Goal: Obtain resource: Download file/media

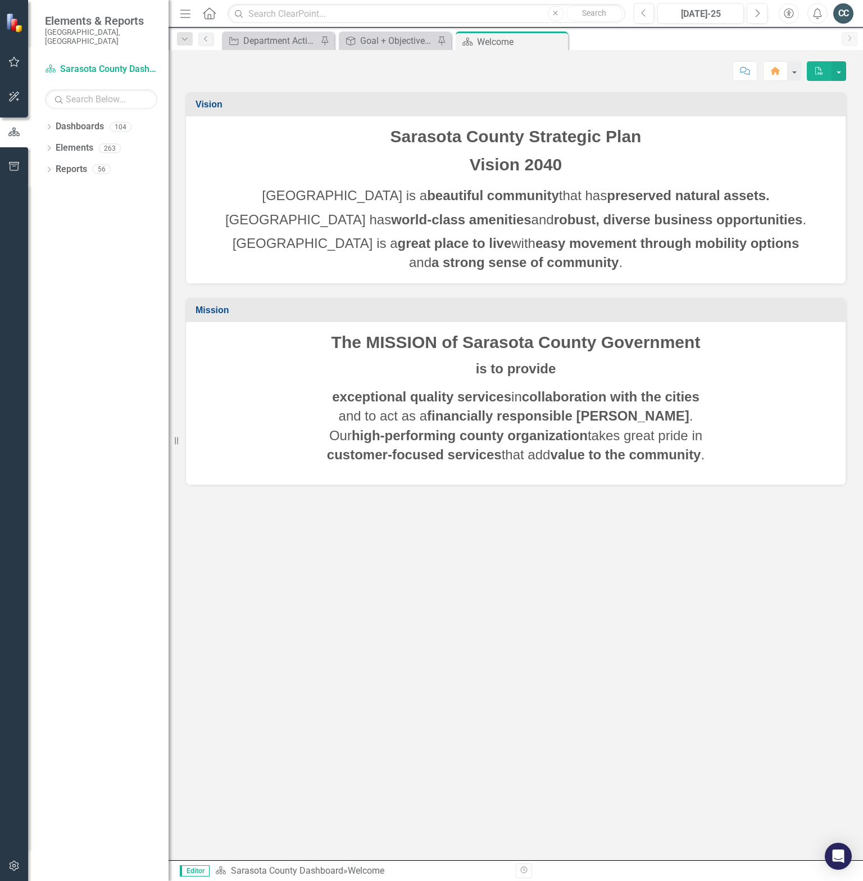
click at [287, 50] on div "Score: N/A [DATE]-25 Completed Comment Home PDF" at bounding box center [516, 67] width 695 height 34
click at [281, 38] on div "Department Actions Report" at bounding box center [280, 41] width 74 height 14
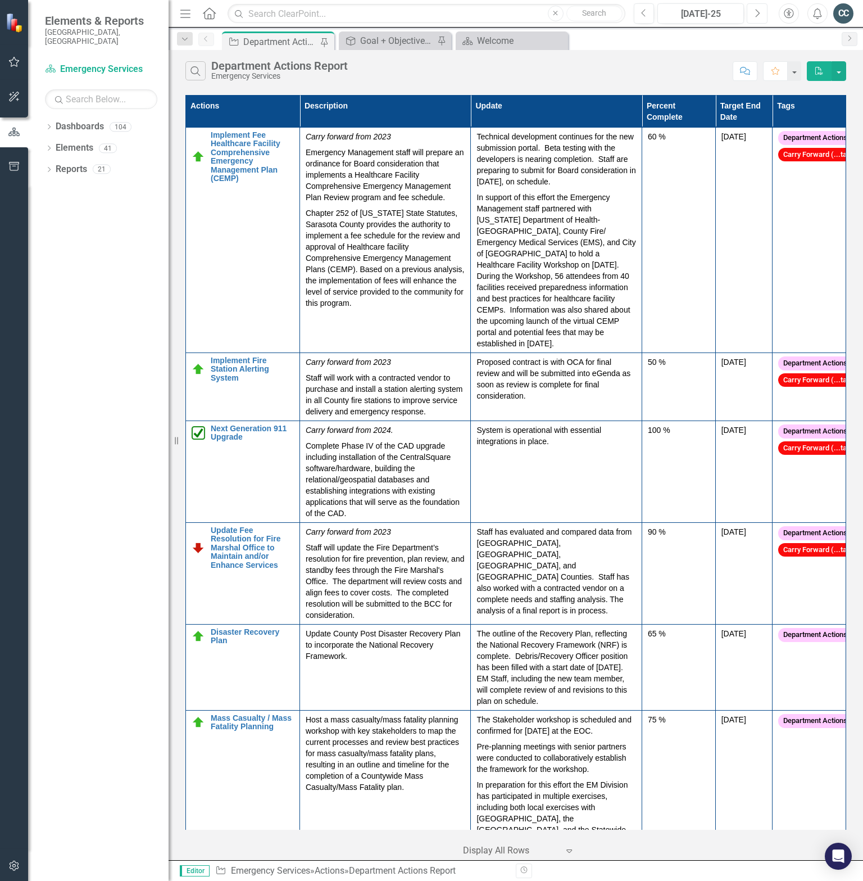
click at [758, 12] on icon "Next" at bounding box center [757, 13] width 6 height 10
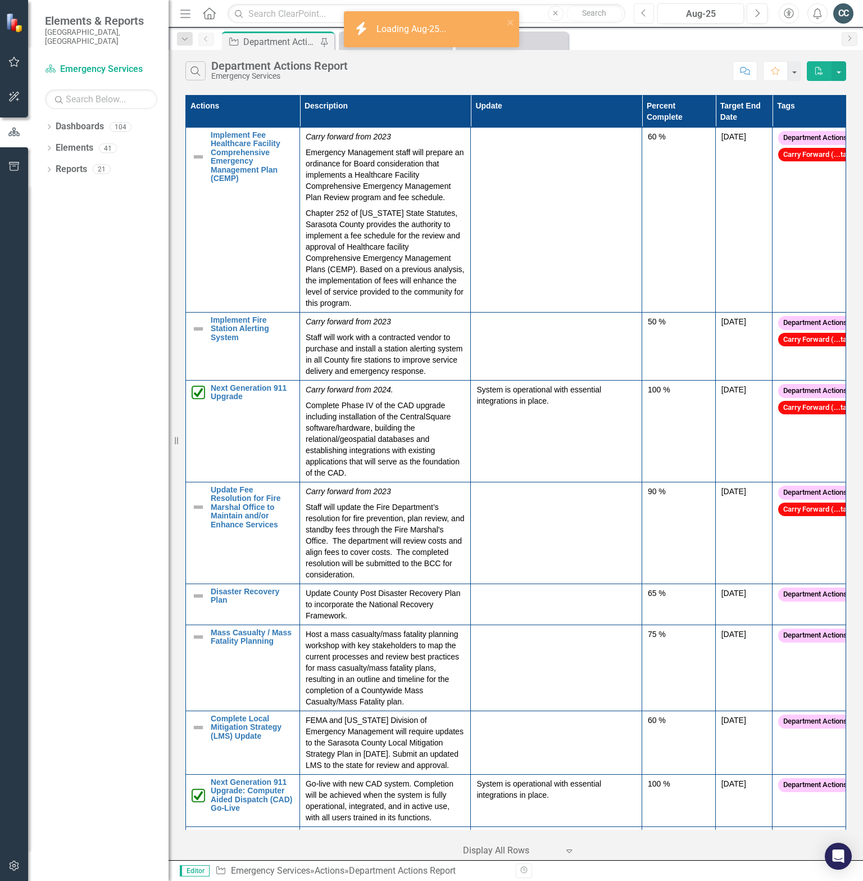
click at [643, 13] on icon "button" at bounding box center [643, 13] width 4 height 8
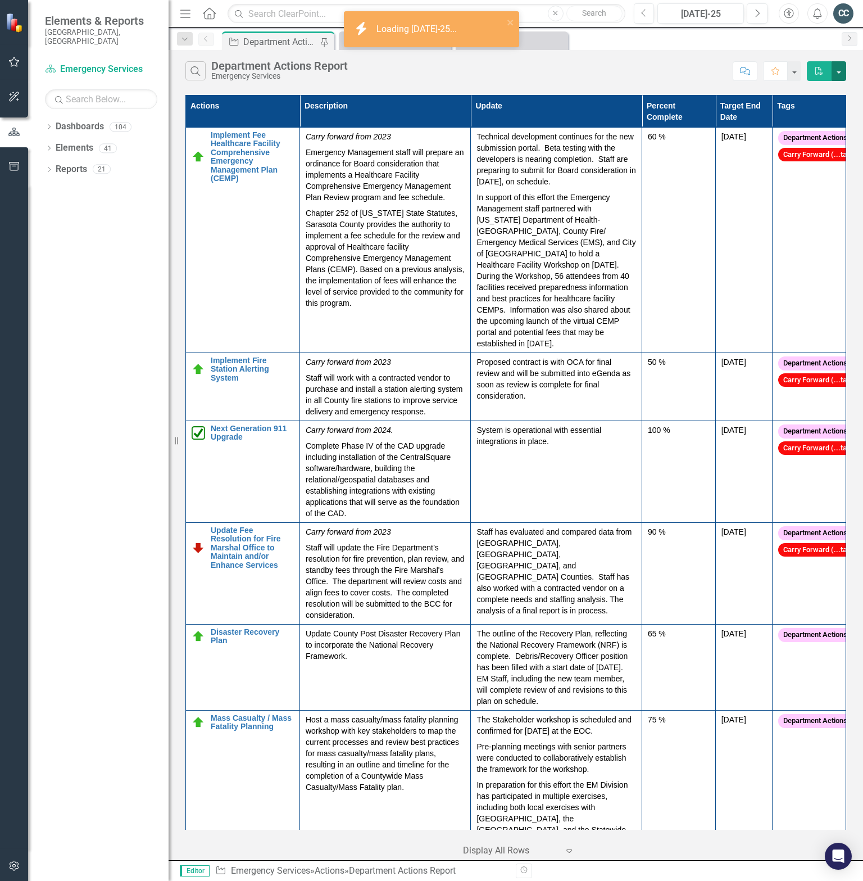
click at [839, 67] on button "button" at bounding box center [839, 71] width 15 height 20
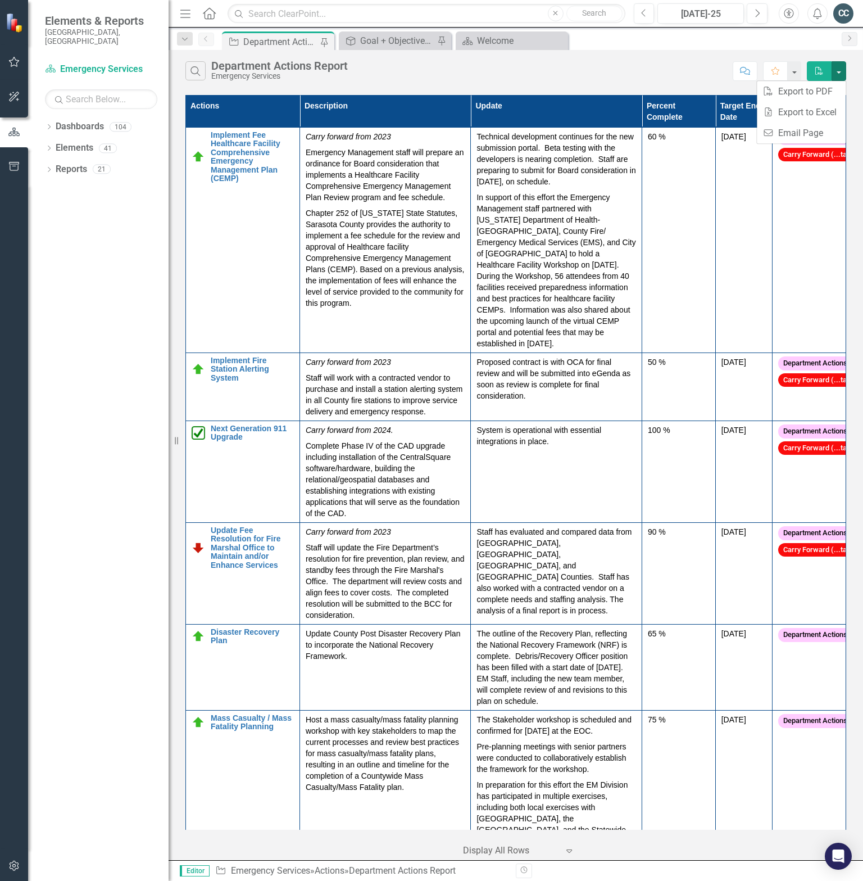
click at [852, 89] on div "Search Department Actions Report Emergency Services Comment Favorite PDF Action…" at bounding box center [516, 455] width 695 height 810
click at [182, 8] on icon "Menu" at bounding box center [185, 13] width 15 height 12
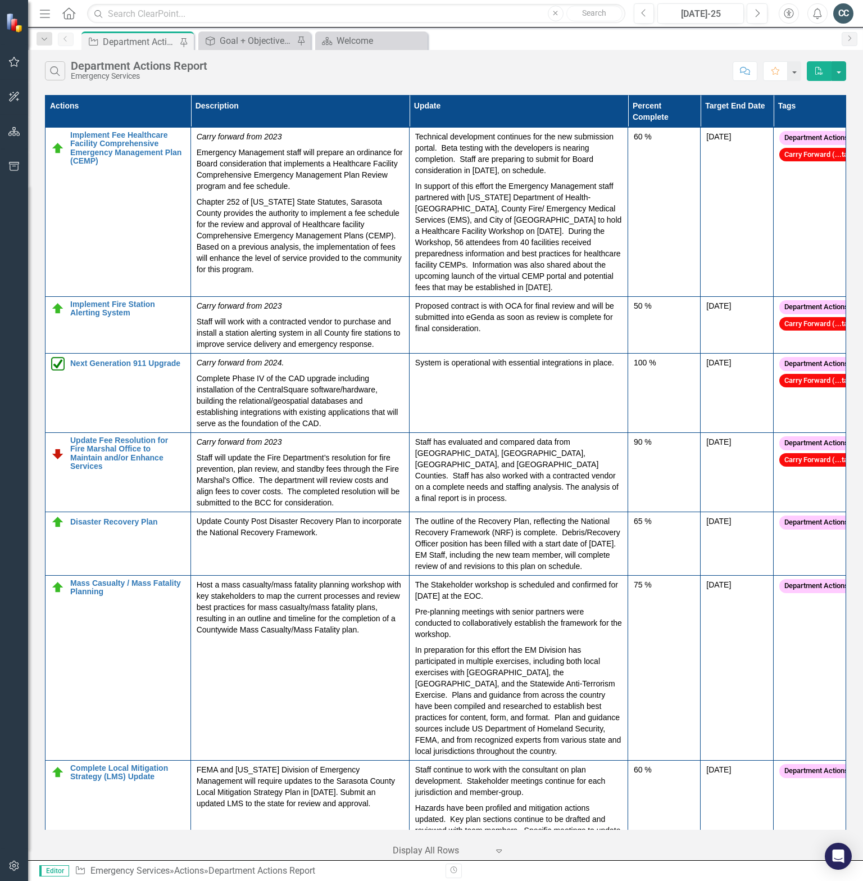
click at [41, 13] on icon "button" at bounding box center [45, 14] width 10 height 8
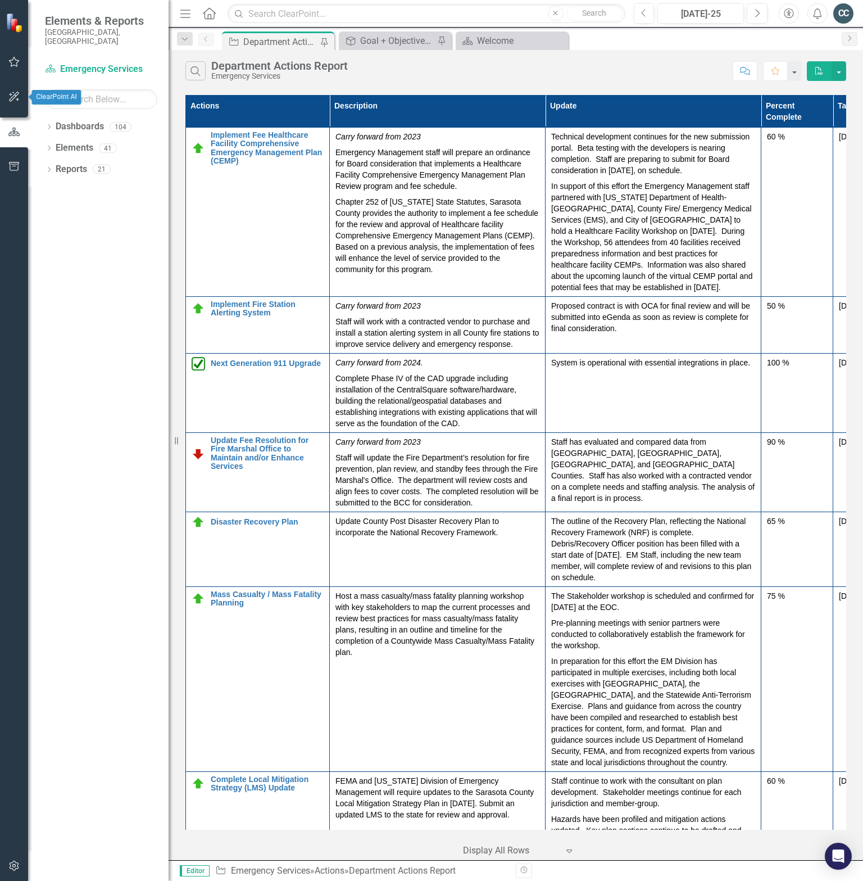
click at [18, 100] on icon "button" at bounding box center [14, 96] width 12 height 9
click at [12, 64] on icon "button" at bounding box center [14, 61] width 12 height 9
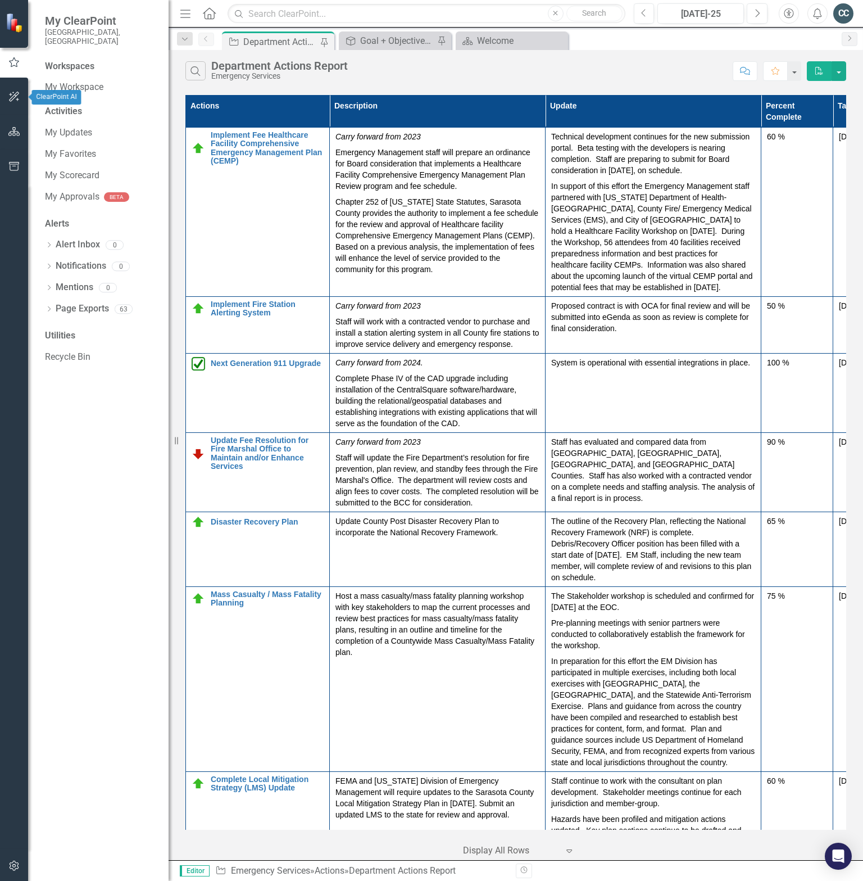
click at [15, 98] on icon "button" at bounding box center [14, 96] width 12 height 9
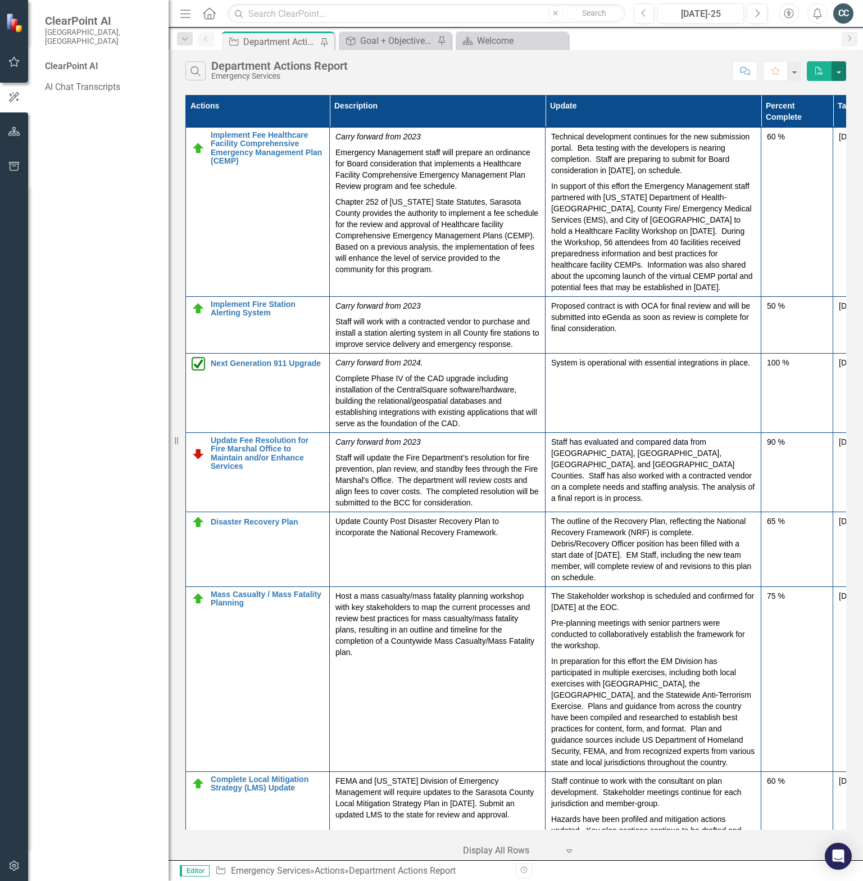
click at [842, 72] on button "button" at bounding box center [839, 71] width 15 height 20
click at [808, 112] on link "Excel Export to Excel" at bounding box center [801, 112] width 89 height 21
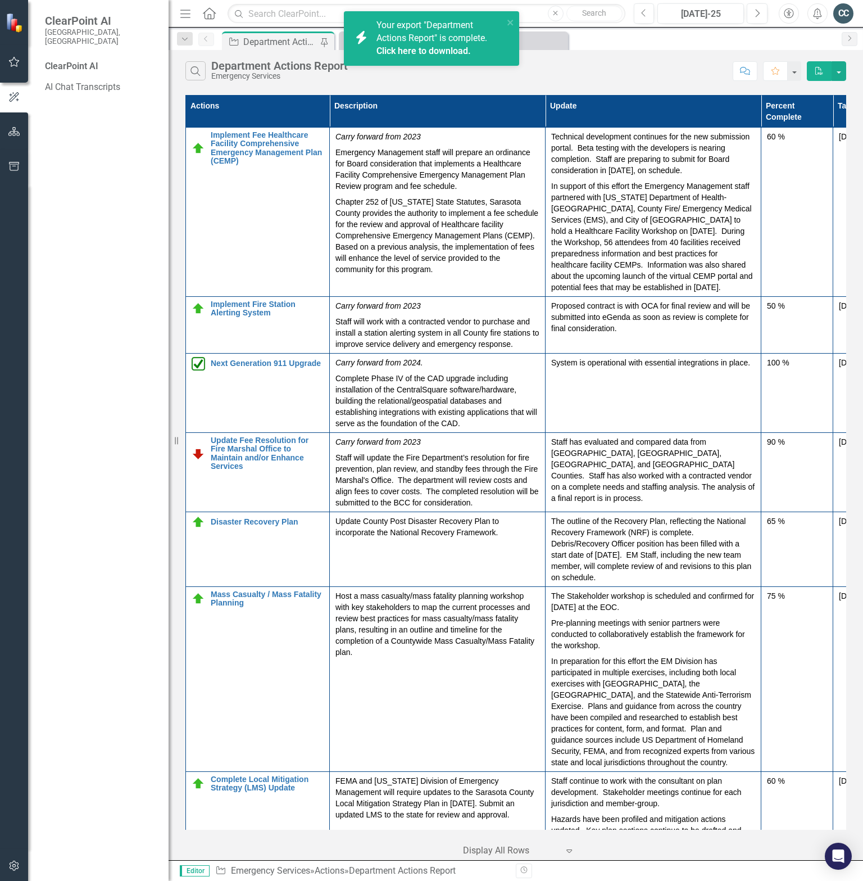
click at [450, 51] on link "Click here to download." at bounding box center [424, 51] width 94 height 11
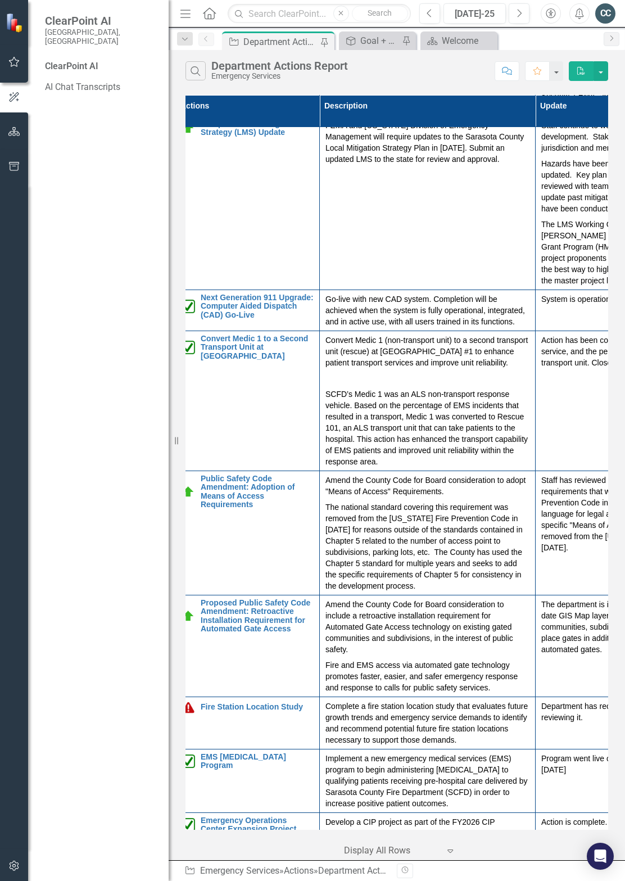
scroll to position [655, 0]
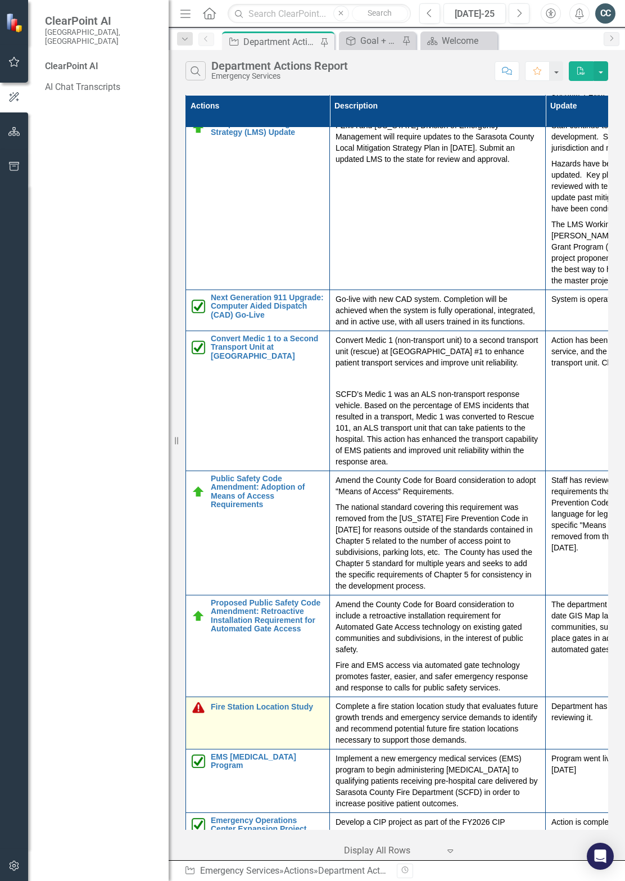
click at [196, 706] on img at bounding box center [198, 706] width 13 height 13
click at [200, 706] on img at bounding box center [198, 706] width 13 height 13
click at [218, 703] on link "Fire Station Location Study" at bounding box center [267, 707] width 113 height 8
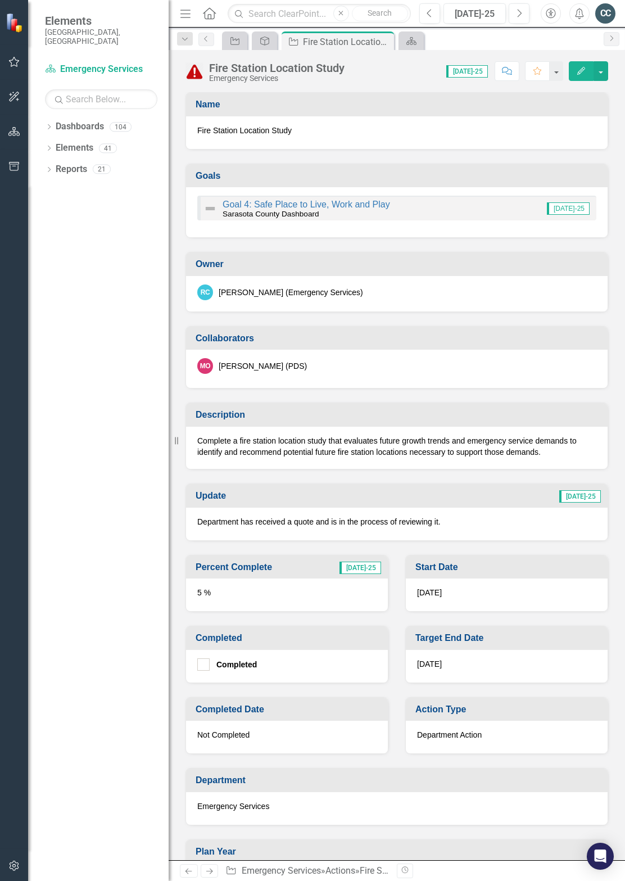
click at [190, 74] on img at bounding box center [195, 71] width 18 height 18
click at [196, 71] on img at bounding box center [195, 71] width 18 height 18
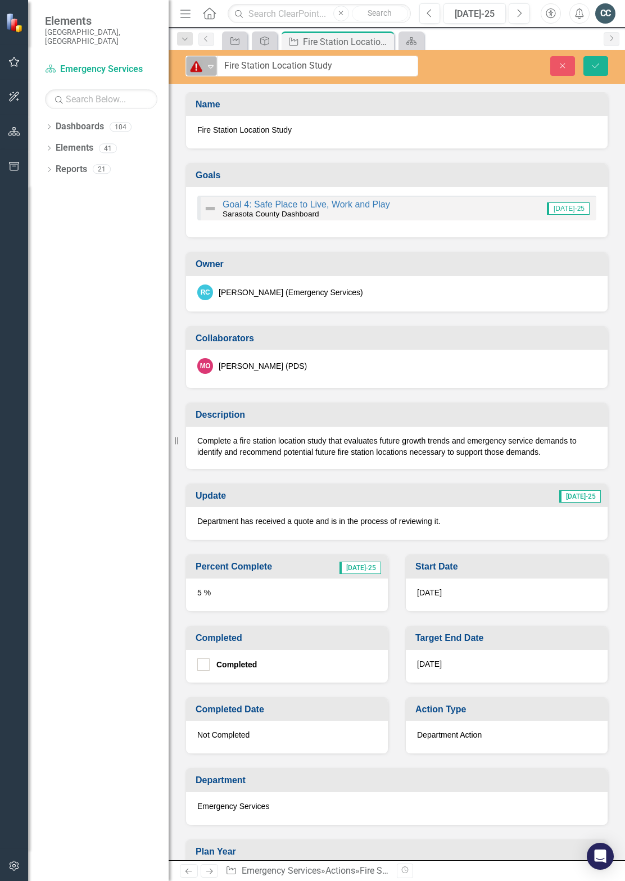
click at [201, 70] on img at bounding box center [195, 66] width 13 height 13
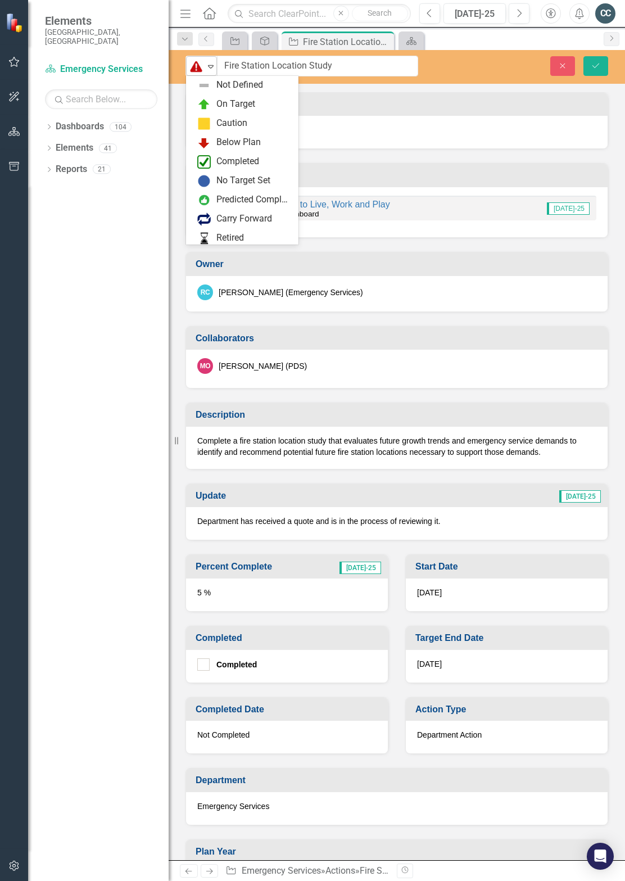
scroll to position [22, 0]
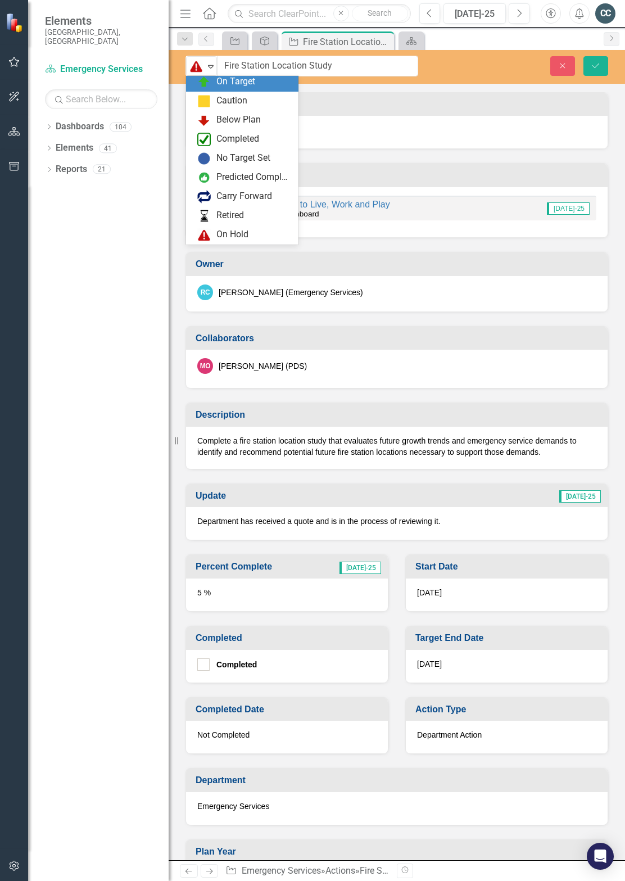
click at [568, 156] on div "Goals Goal 4: Safe Place to Live, Work and Play Sarasota County Dashboard [DATE…" at bounding box center [397, 193] width 440 height 89
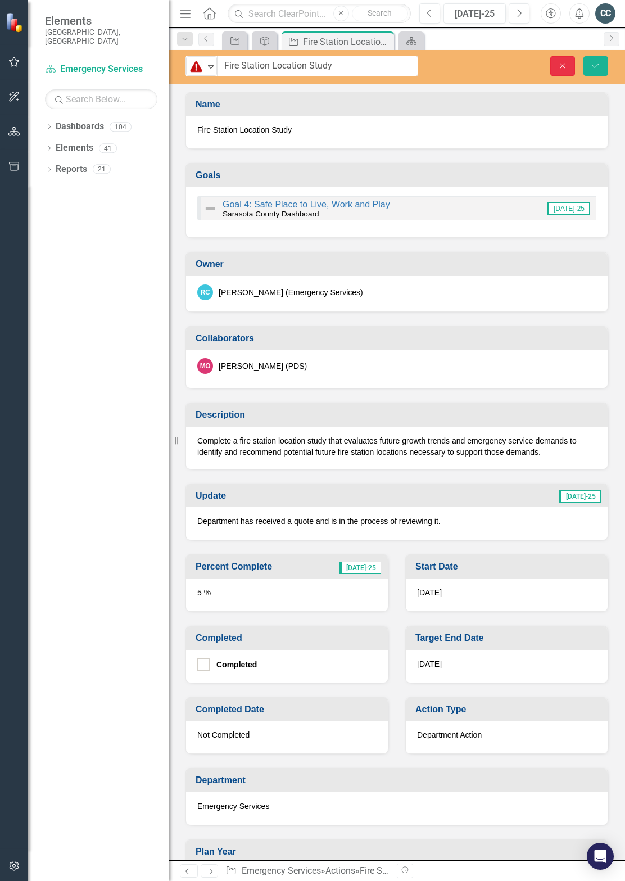
click at [574, 65] on button "Close" at bounding box center [562, 66] width 25 height 20
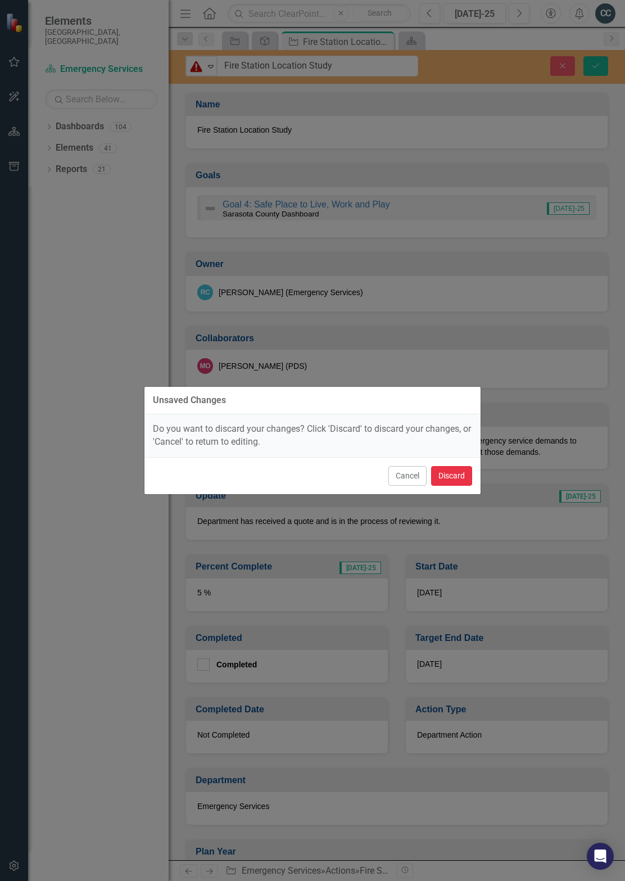
click at [445, 472] on button "Discard" at bounding box center [451, 476] width 41 height 20
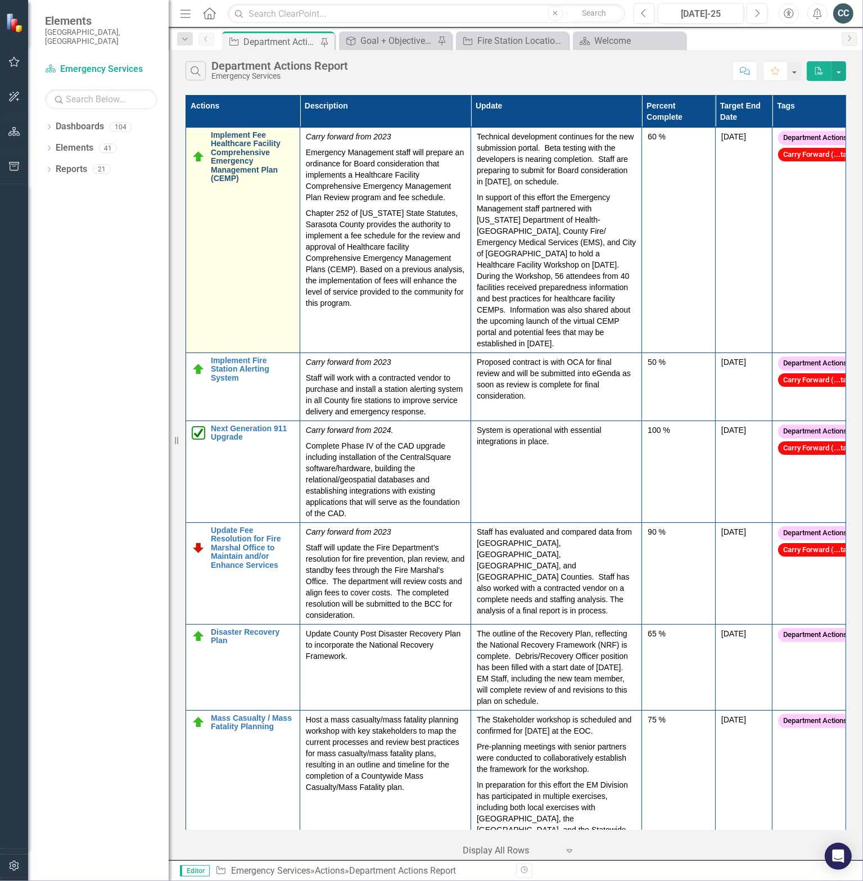
click at [236, 162] on link "Implement Fee Healthcare Facility Comprehensive Emergency Management Plan (CEMP)" at bounding box center [252, 157] width 83 height 52
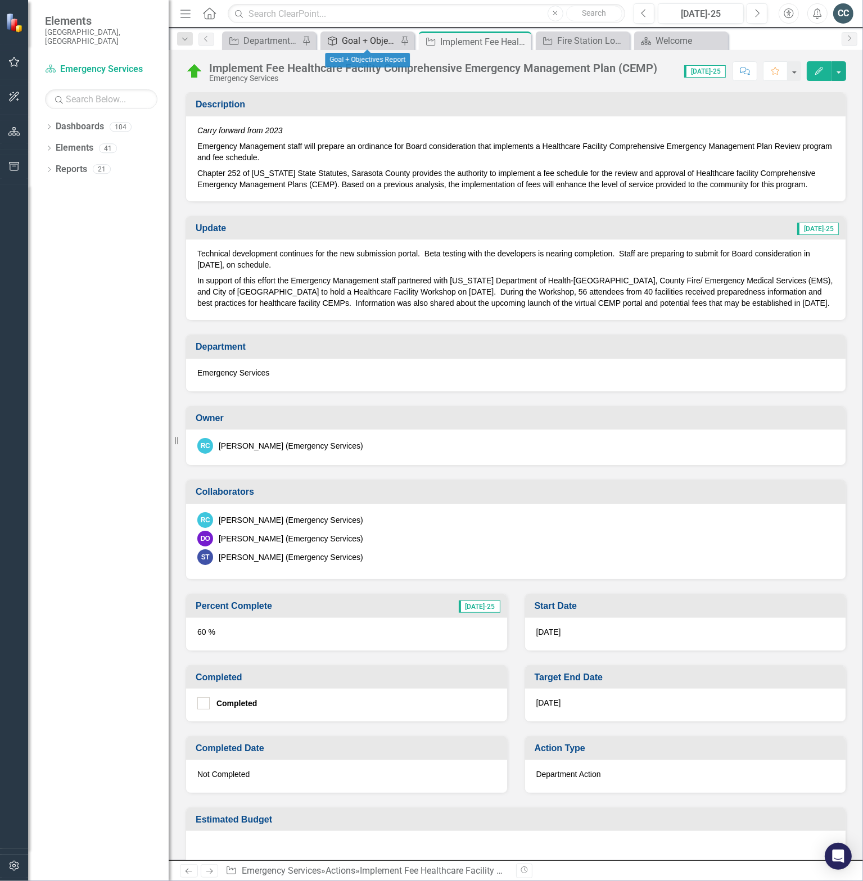
click at [364, 37] on div "Goal + Objectives Report" at bounding box center [370, 41] width 56 height 14
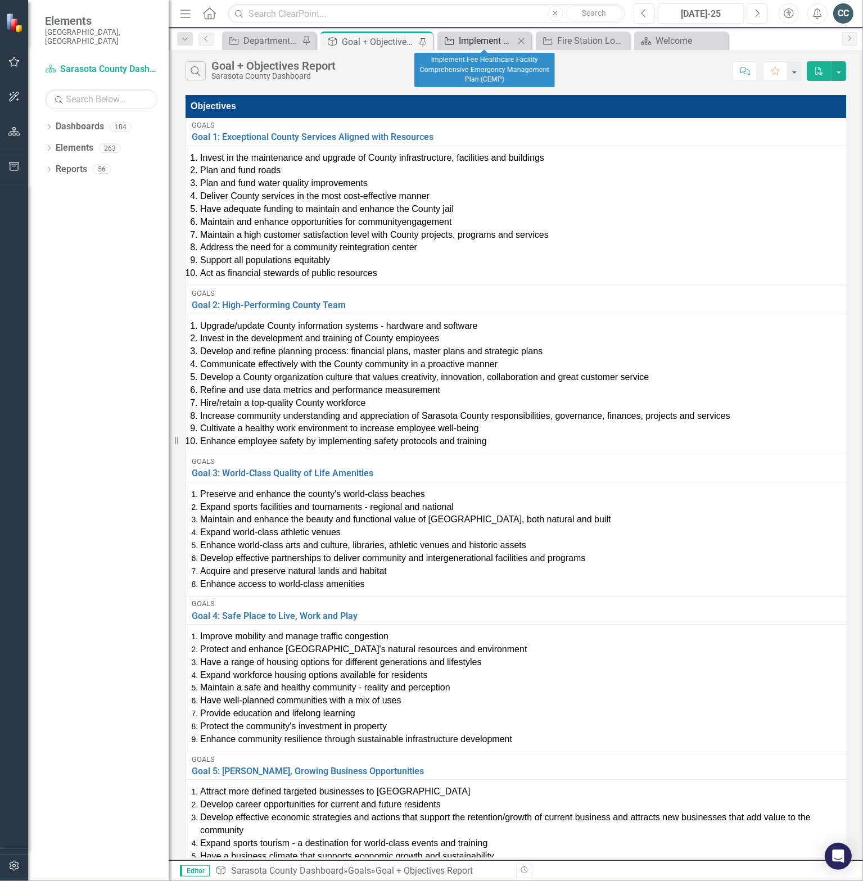
click at [473, 44] on div "Implement Fee Healthcare Facility Comprehensive Emergency Management Plan (CEMP)" at bounding box center [487, 41] width 56 height 14
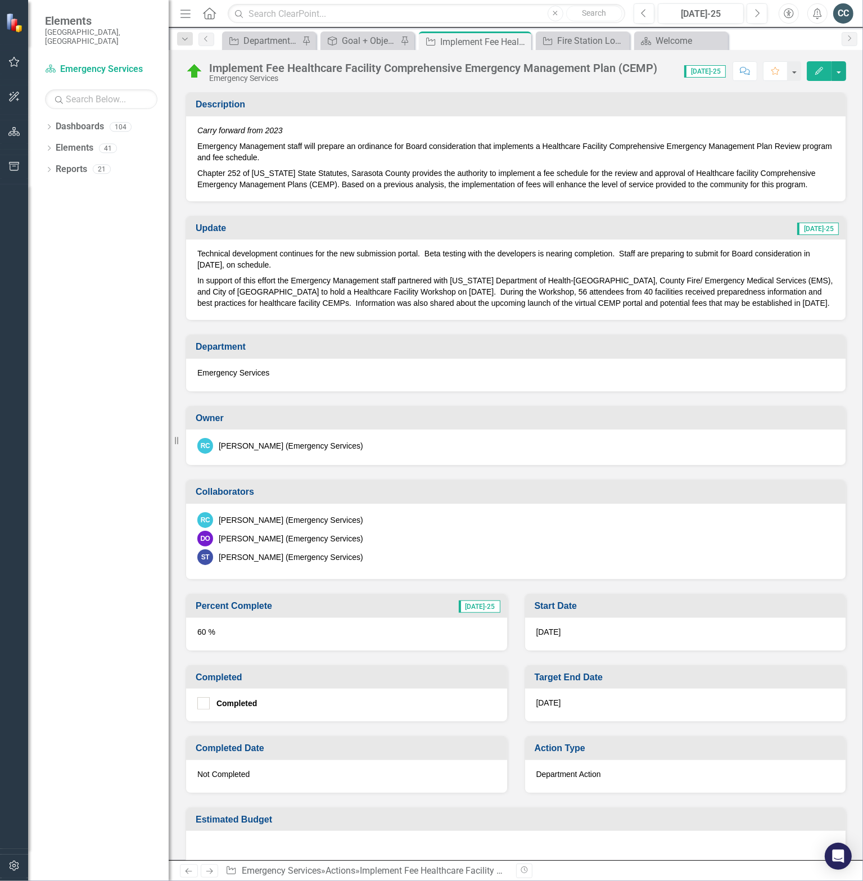
click at [824, 74] on icon "Edit" at bounding box center [819, 71] width 10 height 8
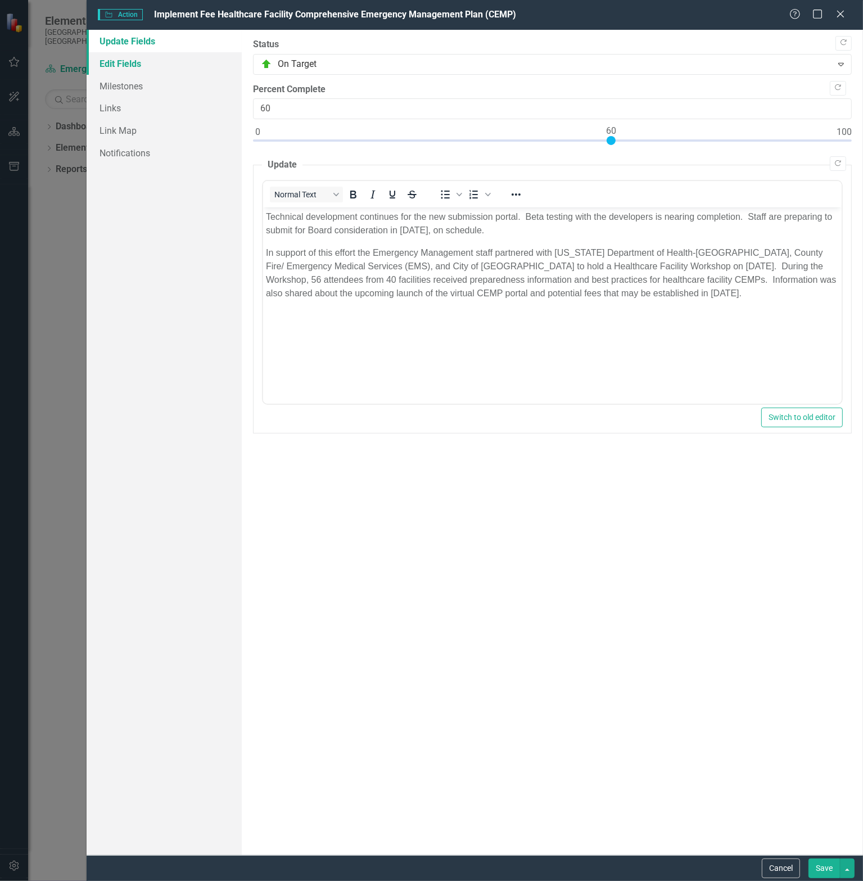
click at [118, 64] on link "Edit Fields" at bounding box center [164, 63] width 155 height 22
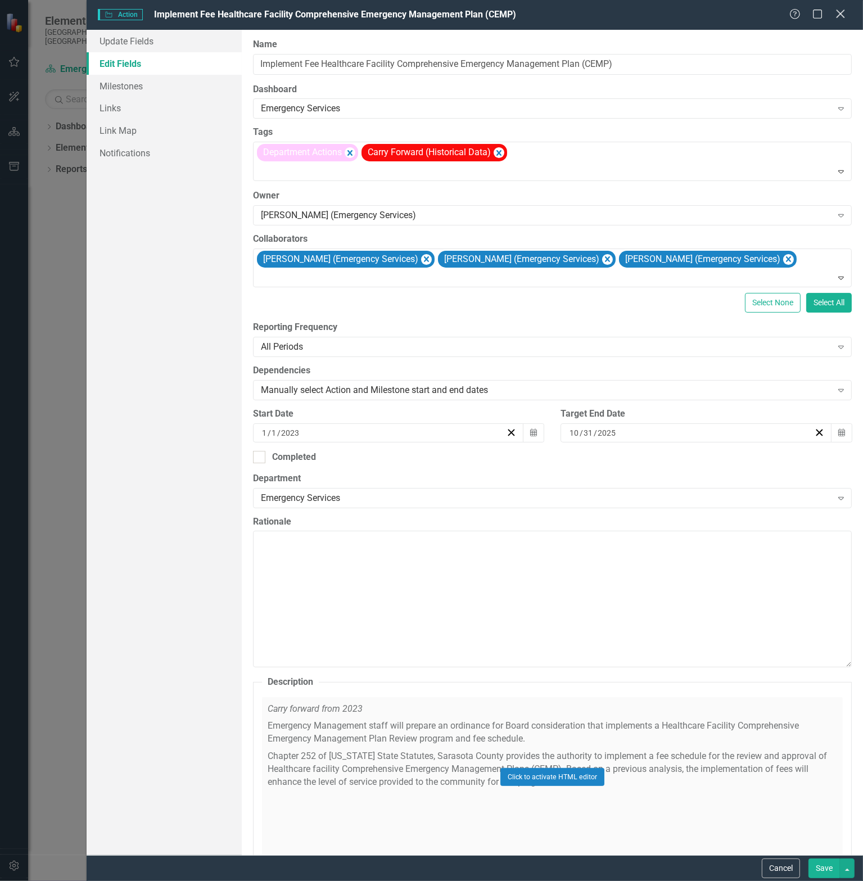
click at [843, 15] on icon "Close" at bounding box center [840, 13] width 14 height 11
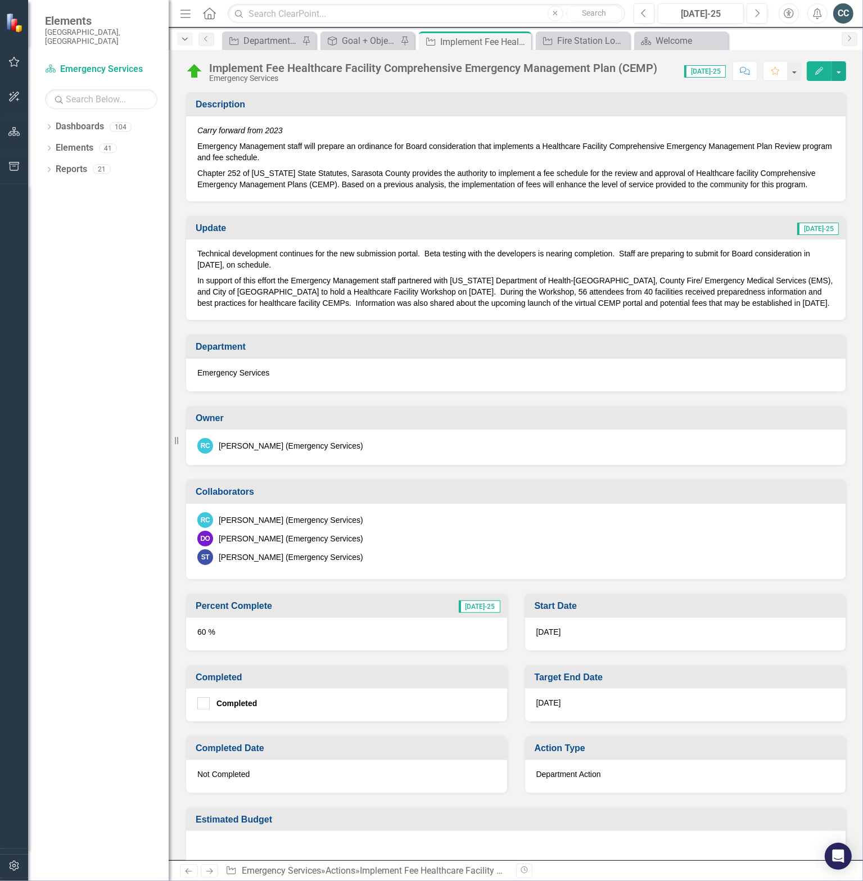
click at [184, 40] on icon "Dropdown" at bounding box center [185, 39] width 10 height 8
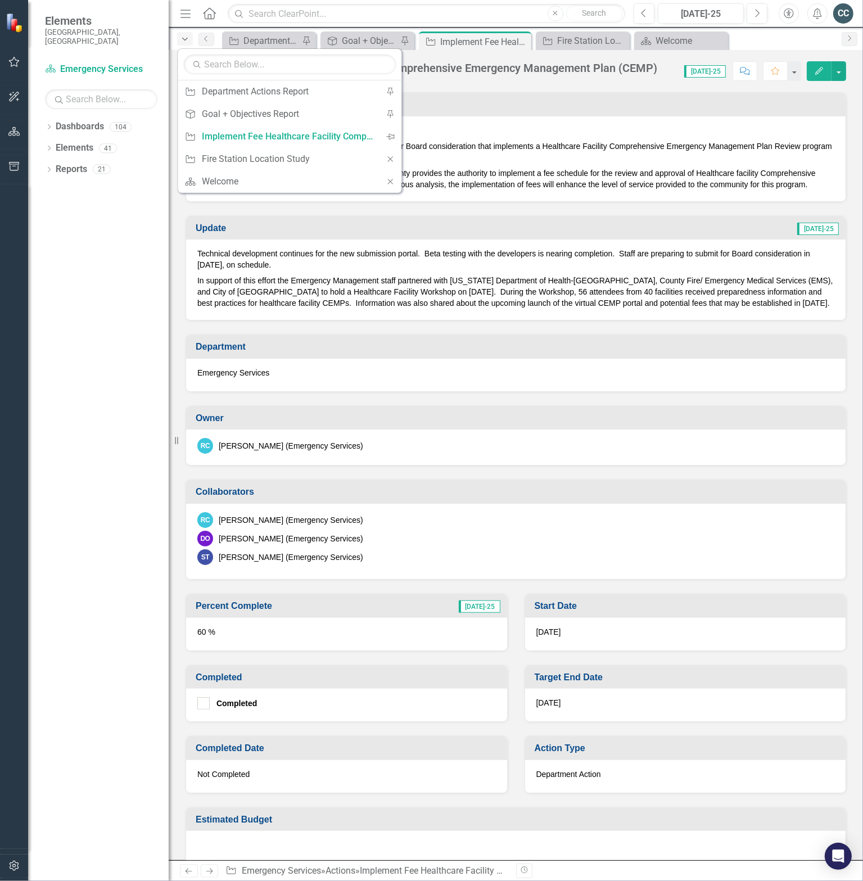
click at [184, 40] on icon "Dropdown" at bounding box center [185, 39] width 10 height 8
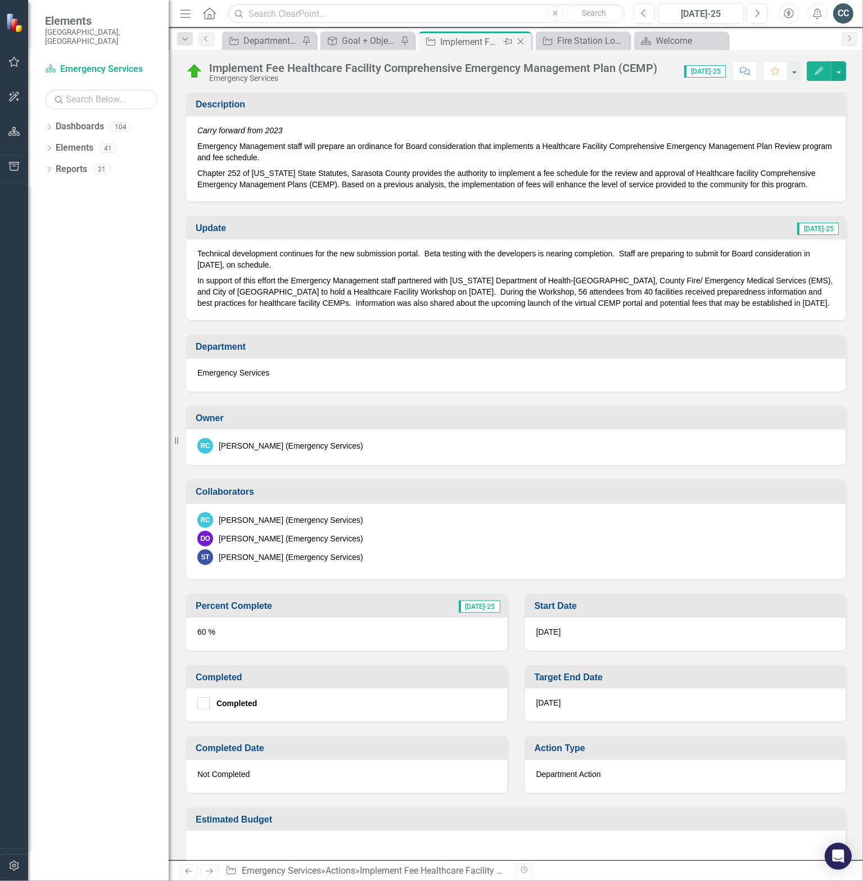
click at [519, 40] on icon at bounding box center [521, 42] width 6 height 6
click at [295, 45] on div "Department Actions Report" at bounding box center [280, 41] width 74 height 14
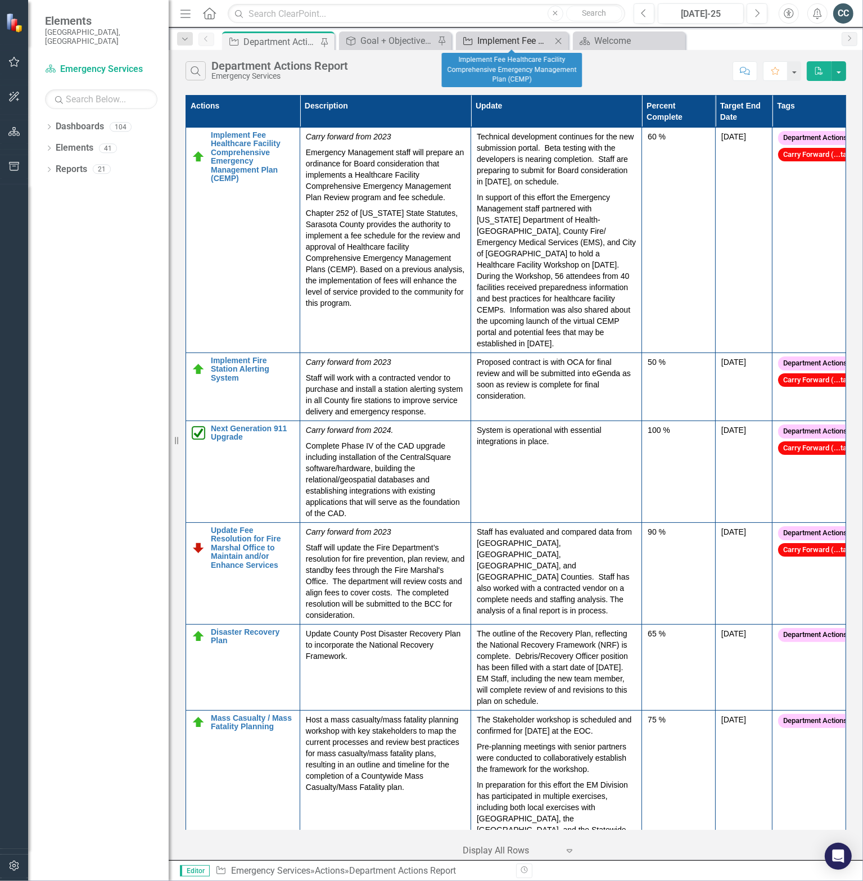
click at [530, 40] on div "Implement Fee Healthcare Facility Comprehensive Emergency Management Plan (CEMP)" at bounding box center [514, 41] width 74 height 14
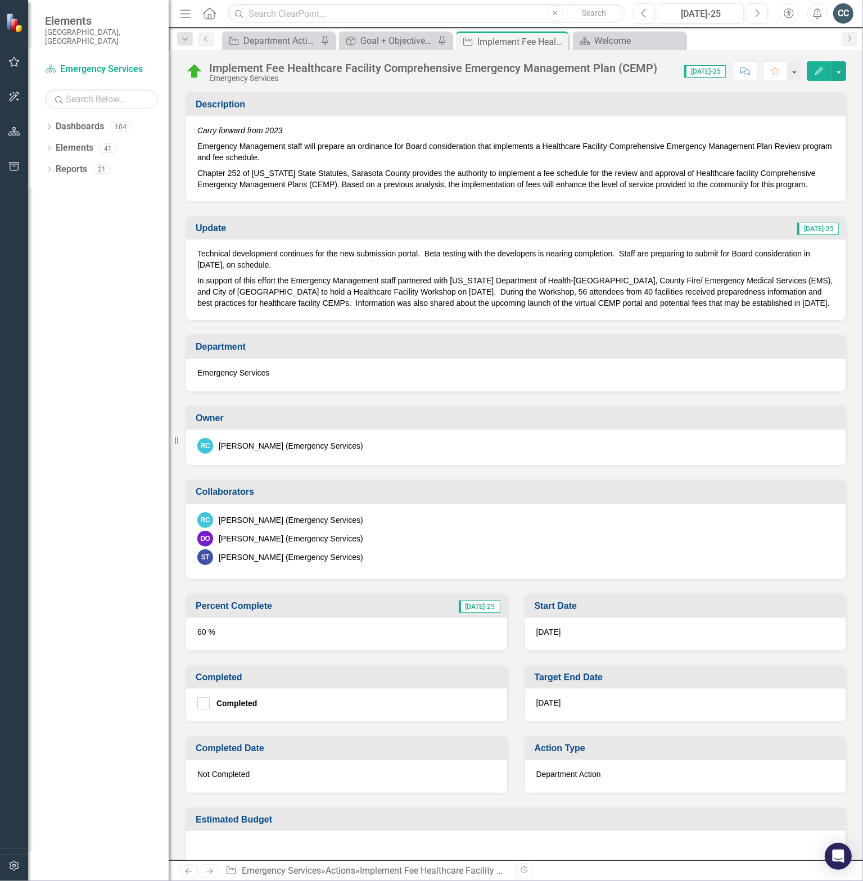
click at [825, 75] on button "Edit" at bounding box center [819, 71] width 25 height 20
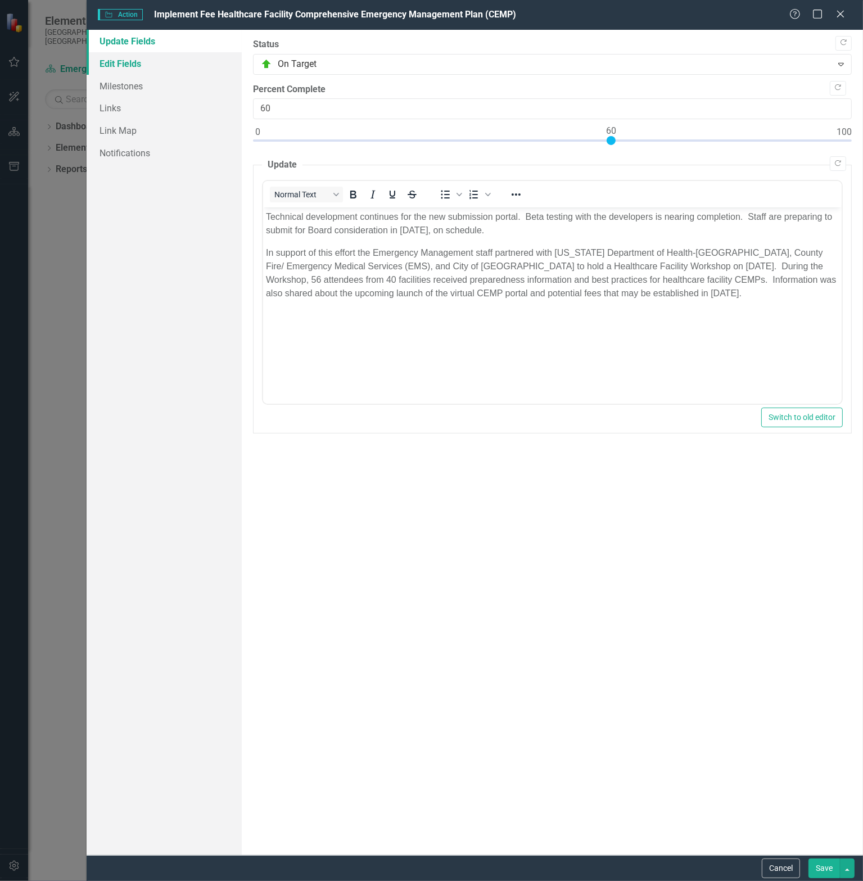
click at [133, 66] on link "Edit Fields" at bounding box center [164, 63] width 155 height 22
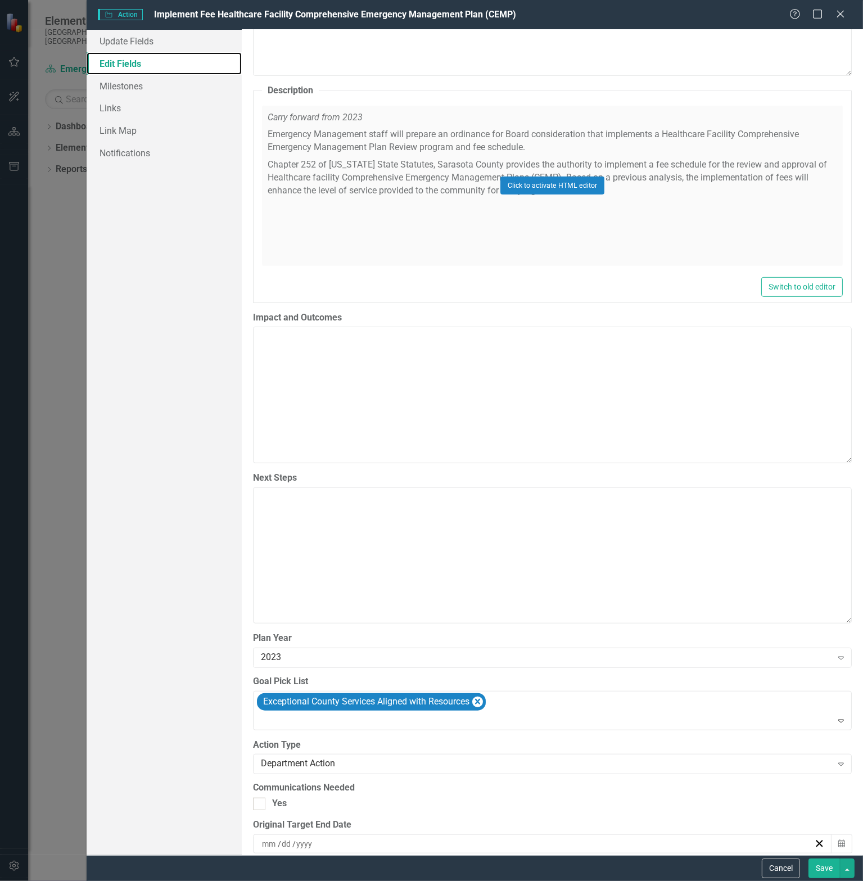
scroll to position [787, 0]
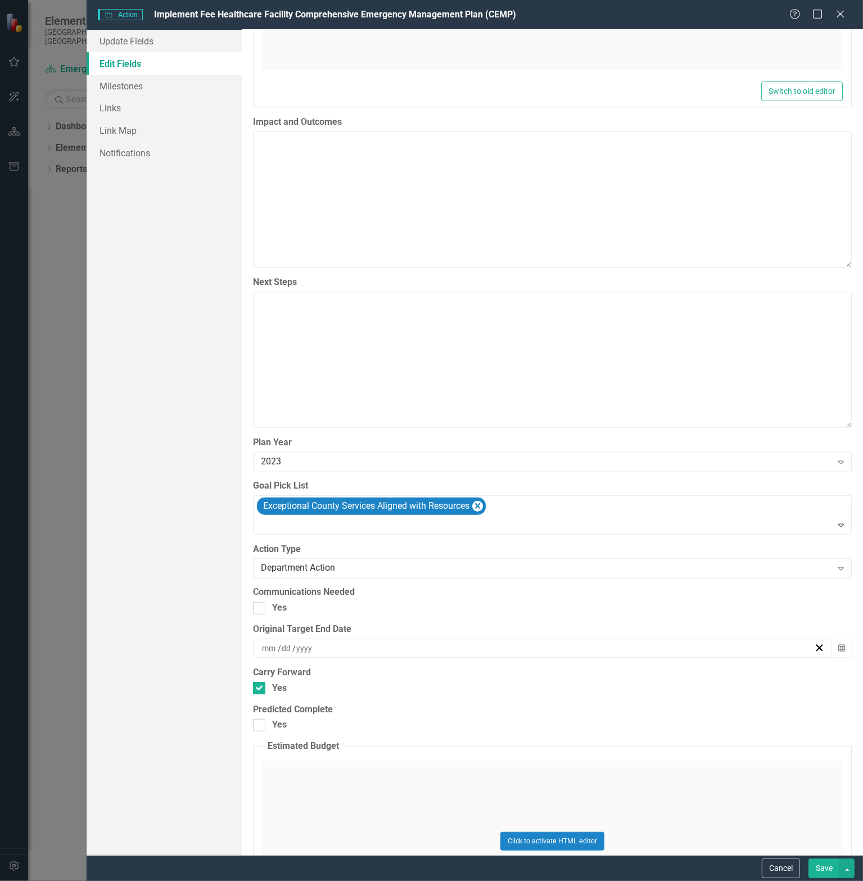
click at [832, 13] on div "Help Maximize Close" at bounding box center [820, 14] width 62 height 13
click at [838, 13] on icon "Close" at bounding box center [840, 13] width 14 height 11
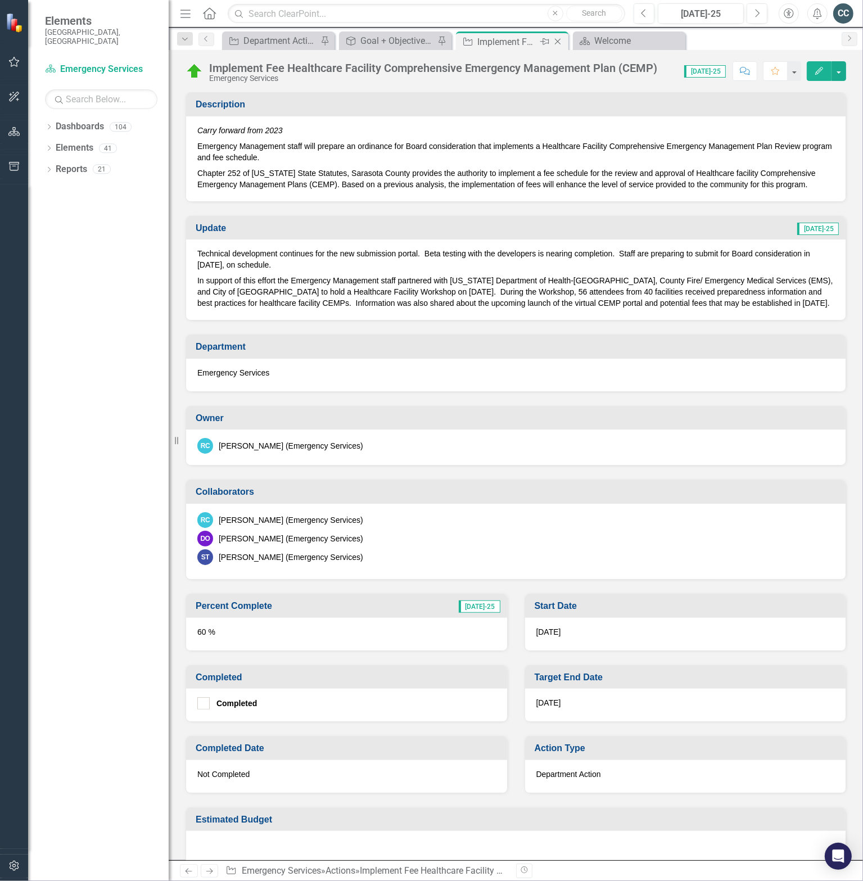
click at [560, 39] on icon at bounding box center [558, 42] width 6 height 6
click at [441, 42] on icon at bounding box center [441, 42] width 6 height 6
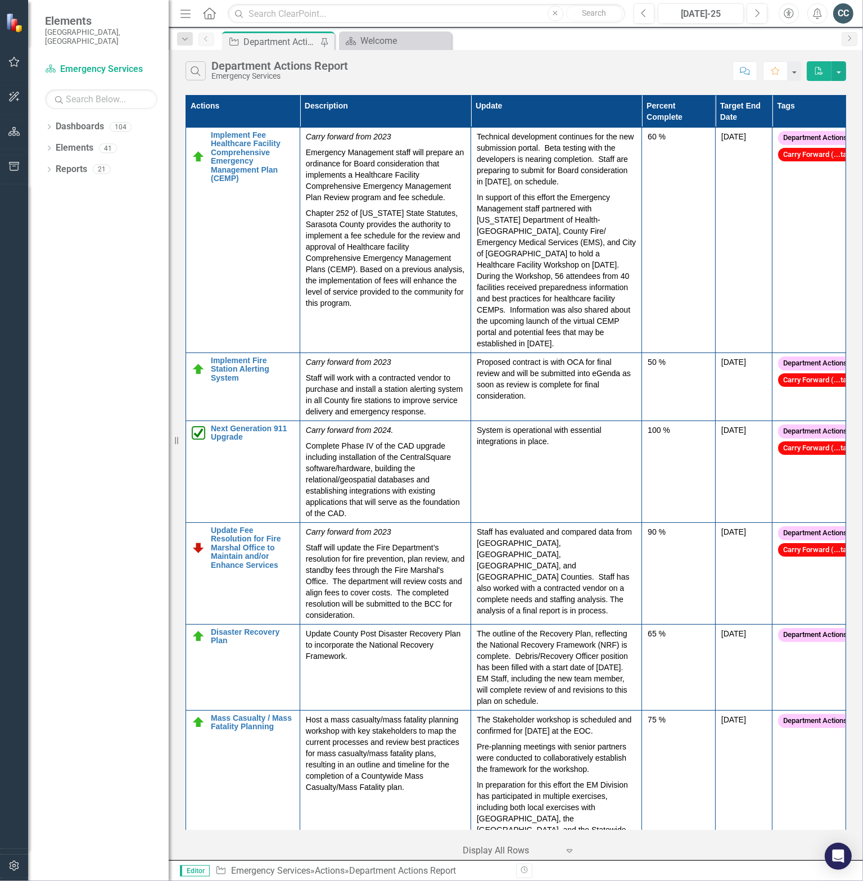
drag, startPoint x: 769, startPoint y: 107, endPoint x: 634, endPoint y: 82, distance: 137.8
click at [634, 82] on div "Search Department Actions Report Emergency Services Comment Favorite PDF" at bounding box center [516, 68] width 694 height 37
click at [228, 357] on link "Implement Fire Station Alerting System" at bounding box center [252, 369] width 83 height 26
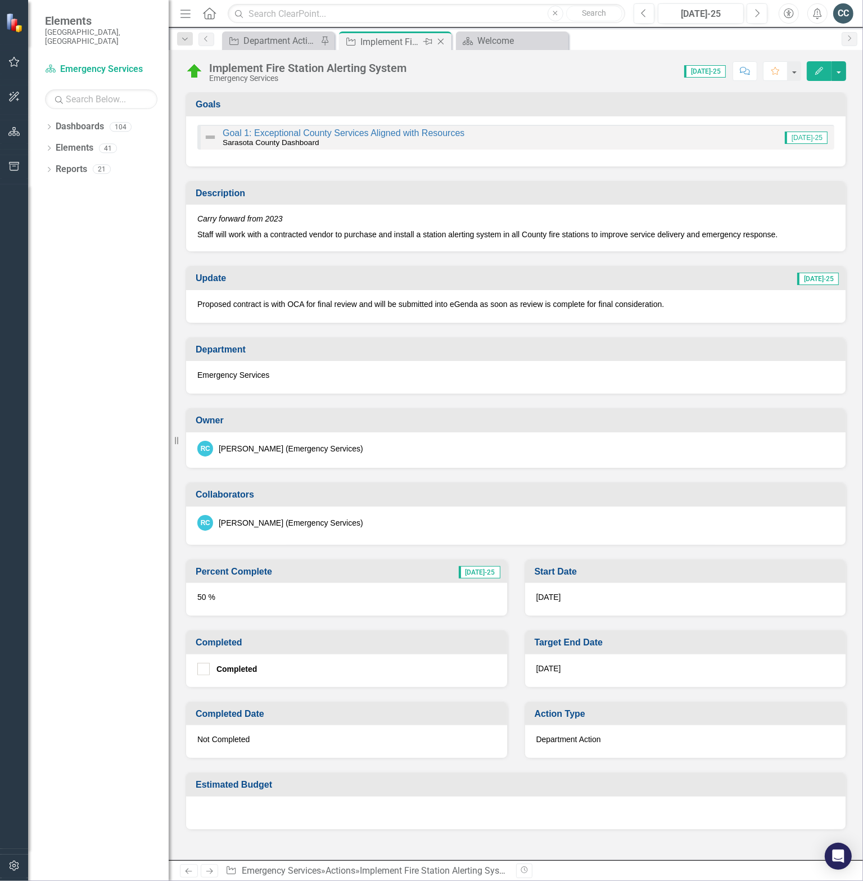
click at [440, 40] on icon "Close" at bounding box center [440, 41] width 11 height 9
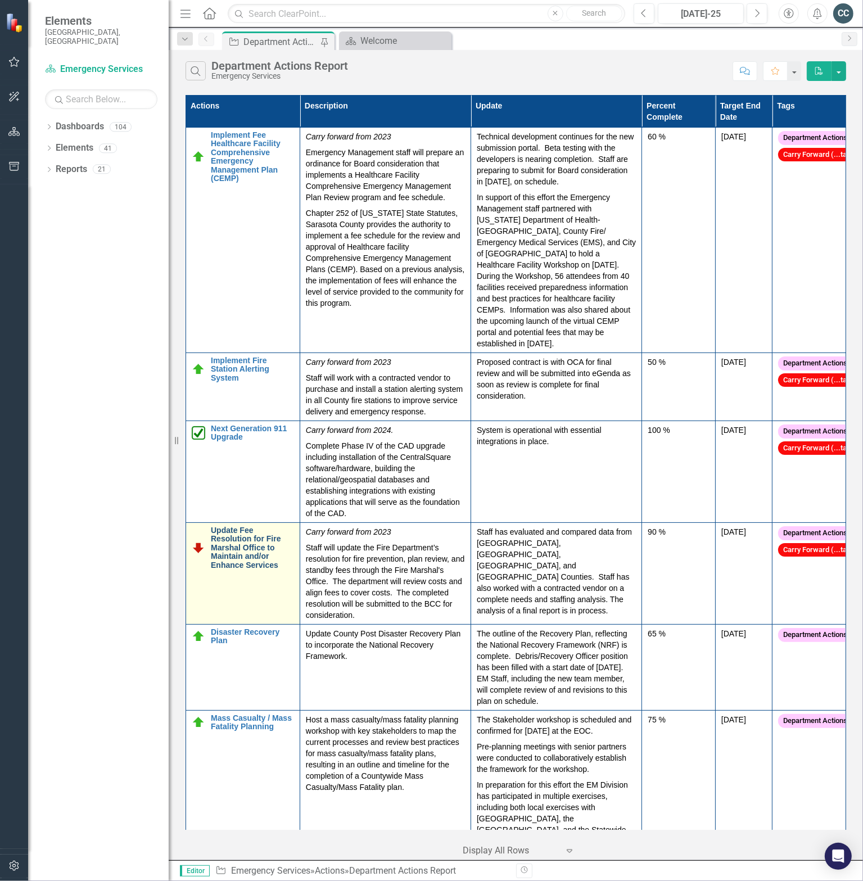
click at [254, 548] on link "Update Fee Resolution for Fire Marshal Office to Maintain and/or Enhance Servic…" at bounding box center [252, 547] width 83 height 43
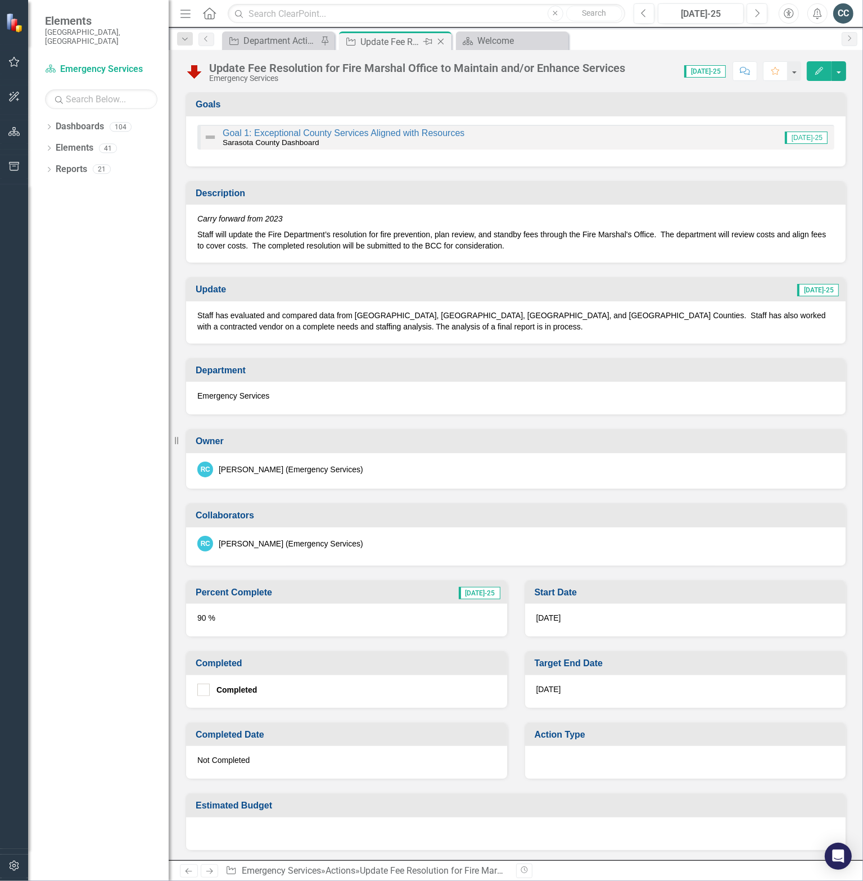
click at [443, 39] on icon at bounding box center [441, 42] width 6 height 6
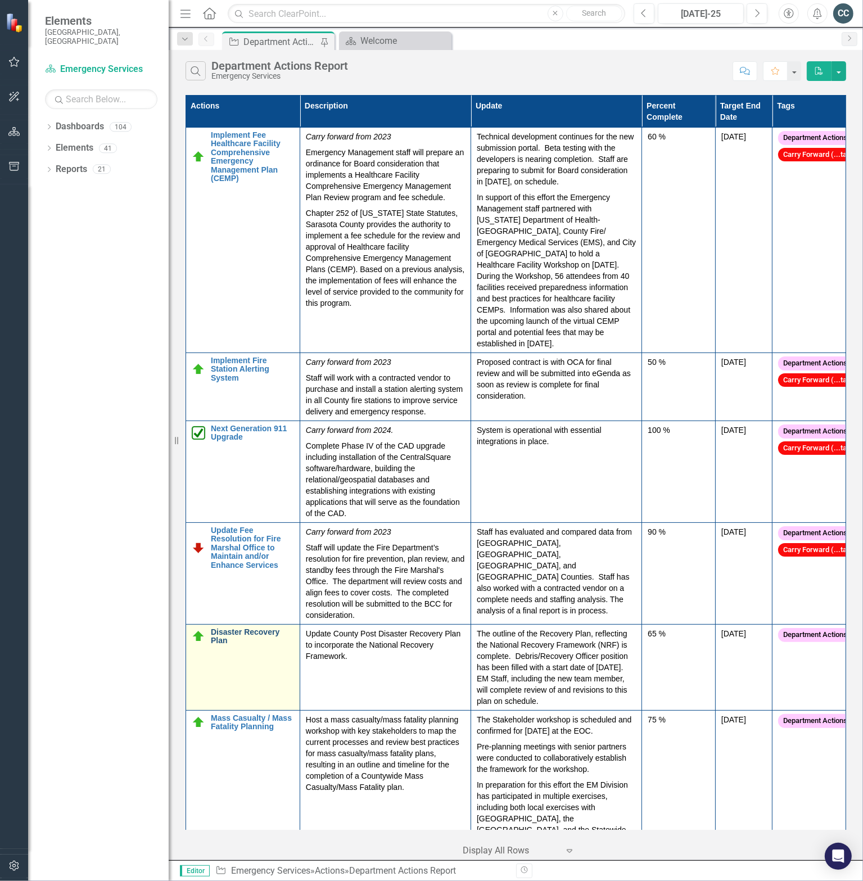
click at [224, 628] on link "Disaster Recovery Plan" at bounding box center [252, 636] width 83 height 17
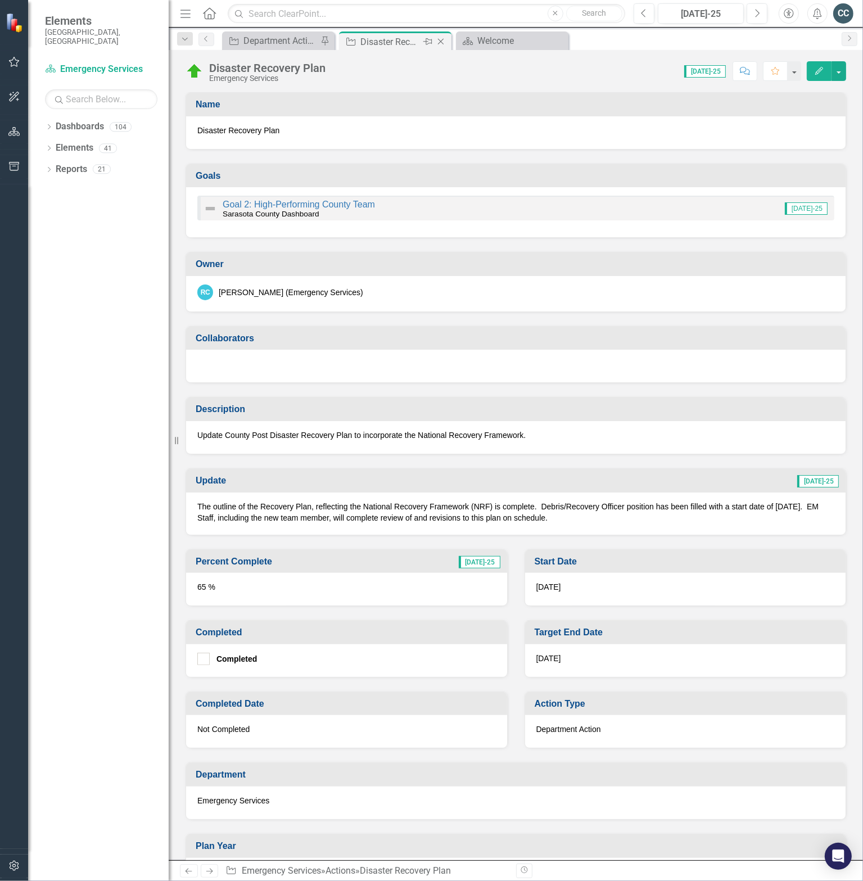
click at [438, 40] on icon "Close" at bounding box center [440, 41] width 11 height 9
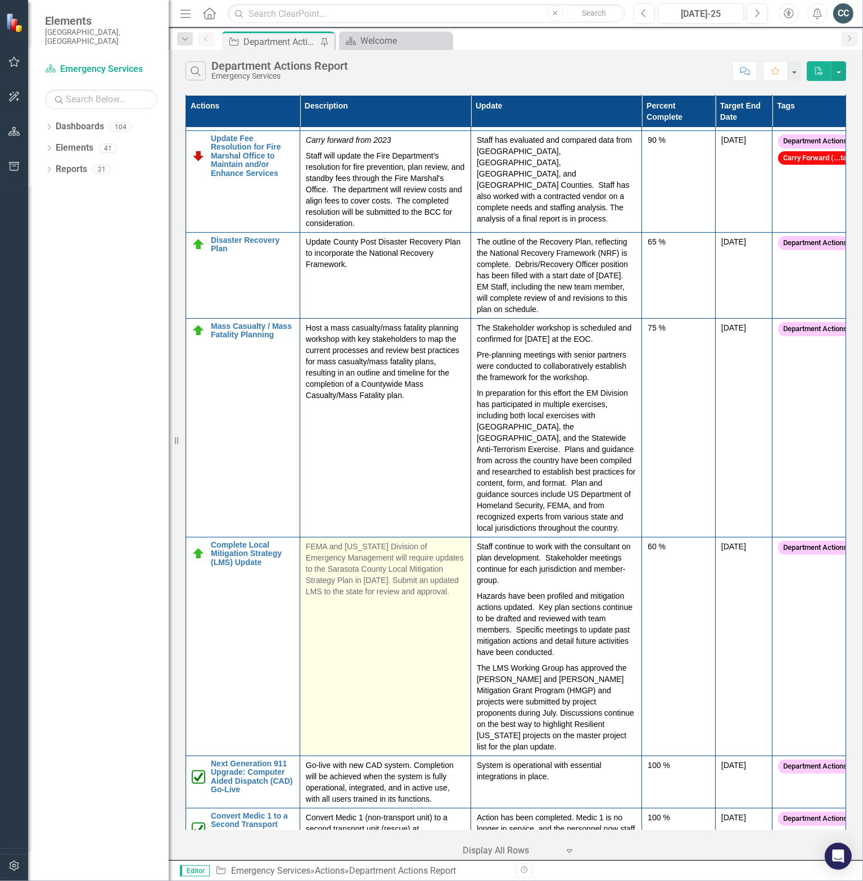
scroll to position [394, 0]
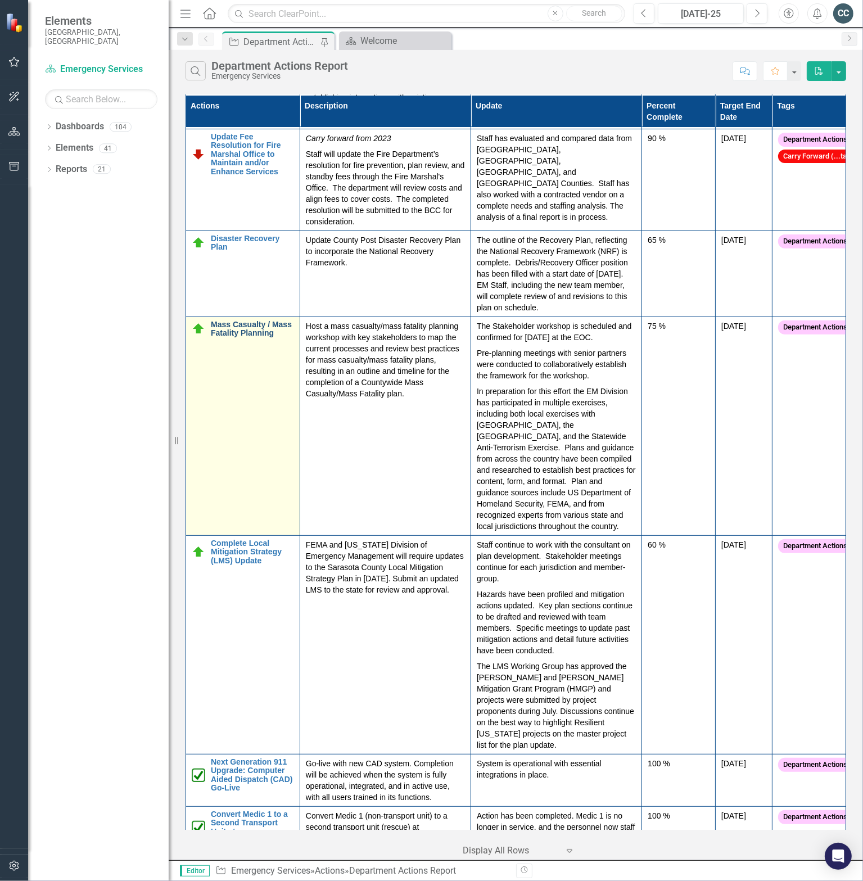
click at [240, 320] on link "Mass Casualty / Mass Fatality Planning" at bounding box center [252, 328] width 83 height 17
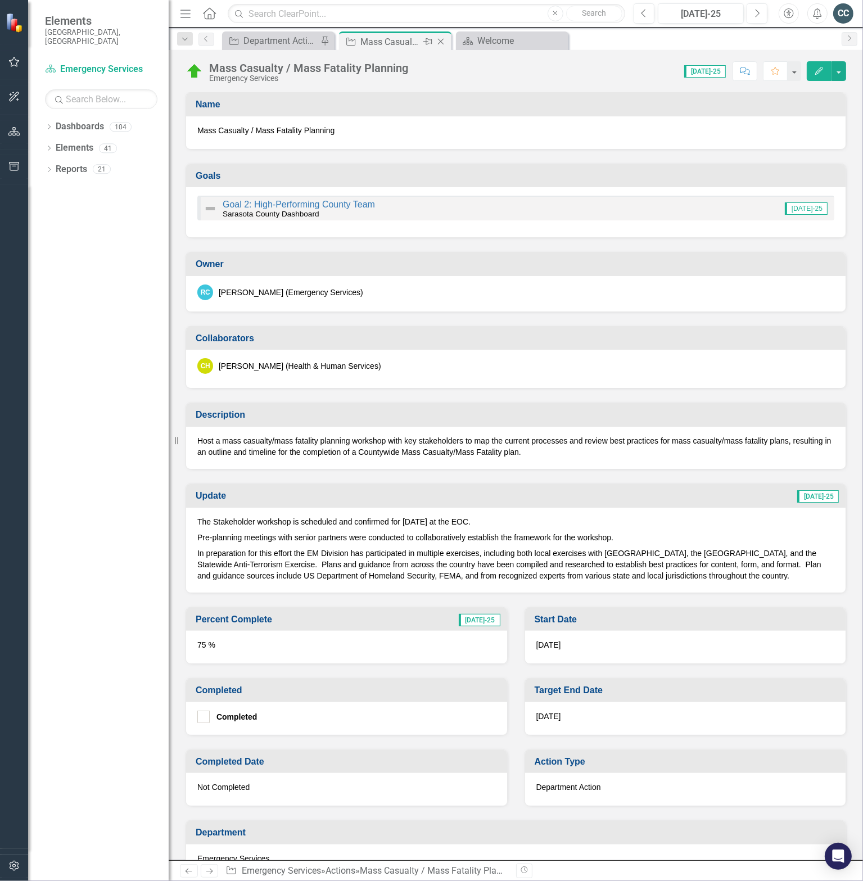
click at [440, 40] on icon at bounding box center [441, 42] width 6 height 6
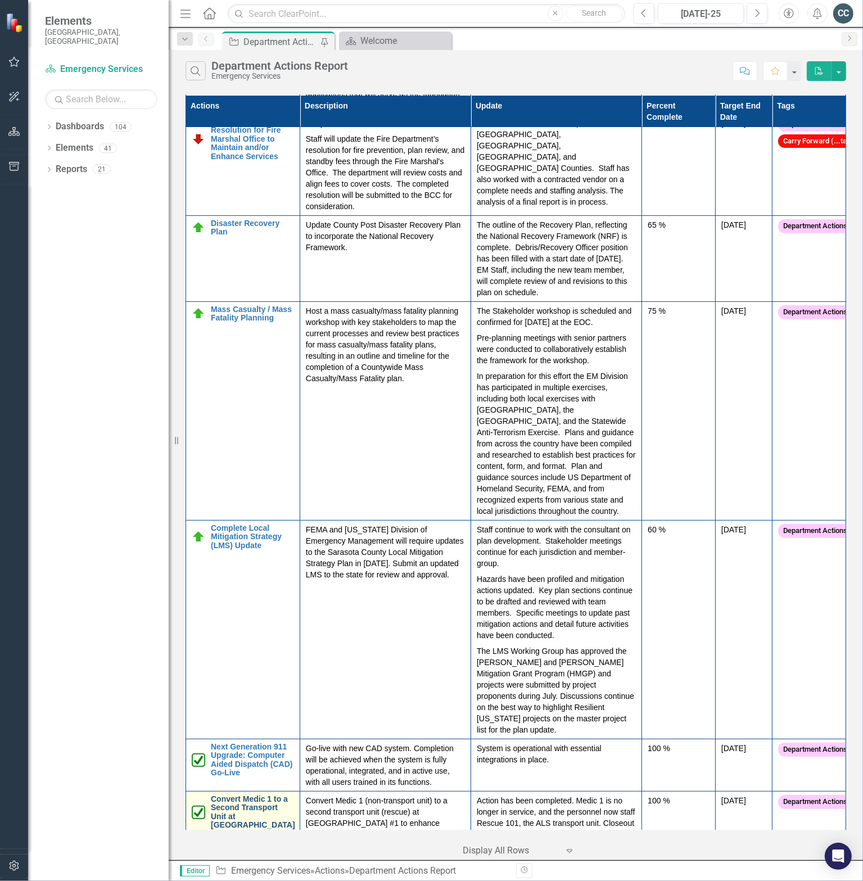
scroll to position [525, 0]
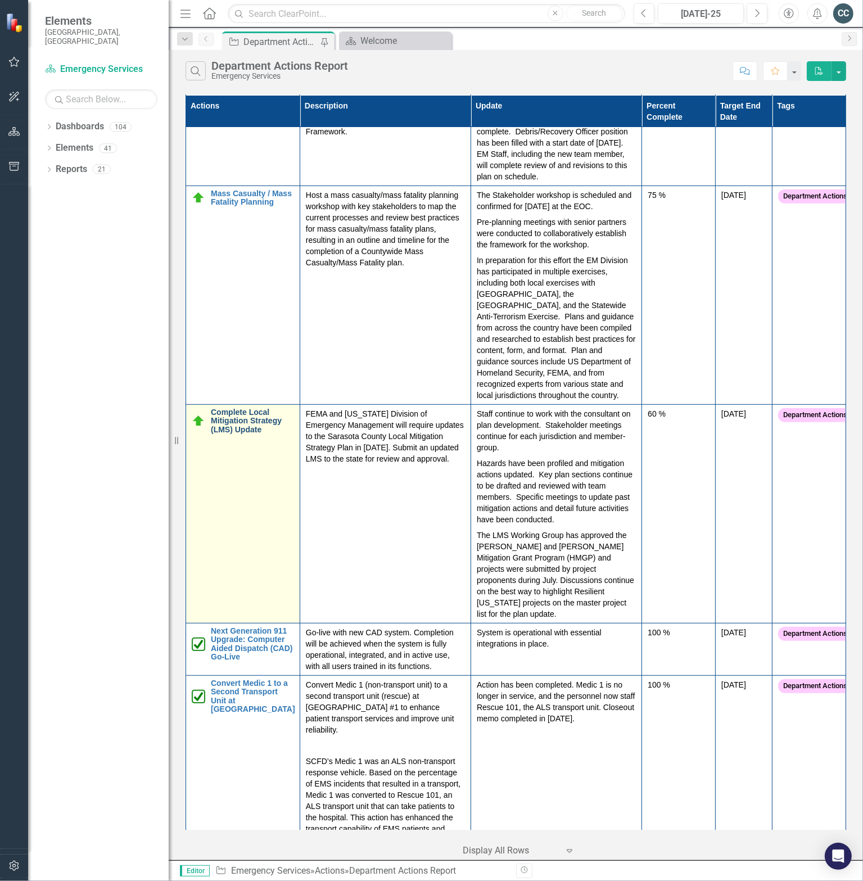
click at [246, 408] on link "Complete Local Mitigation Strategy (LMS) Update" at bounding box center [252, 421] width 83 height 26
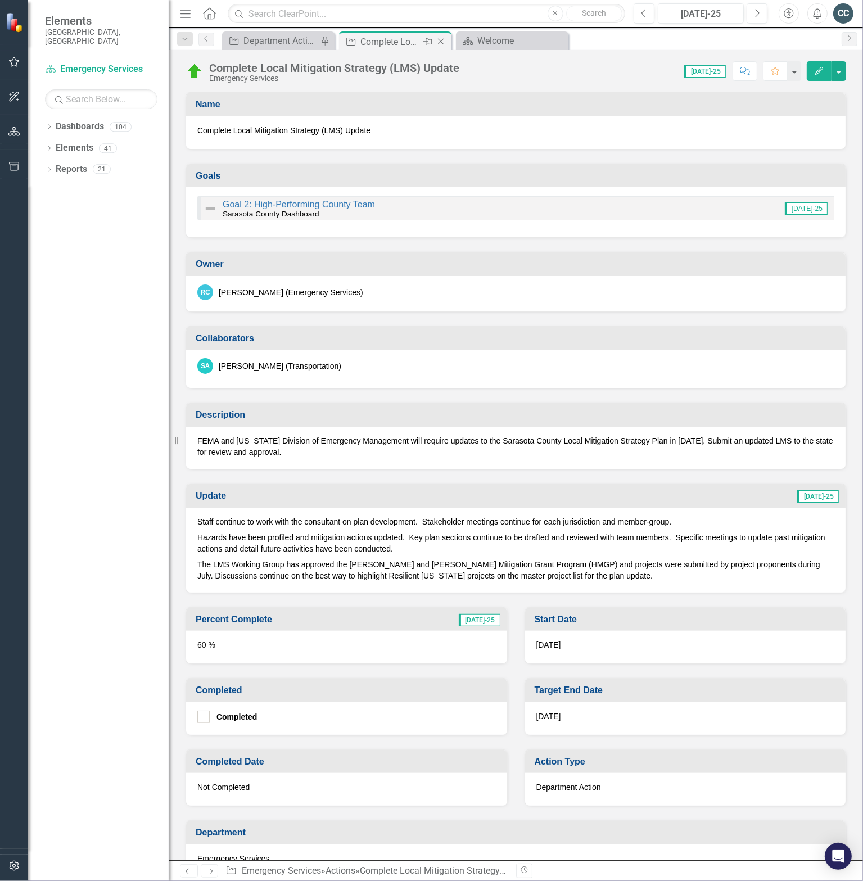
click at [442, 43] on icon at bounding box center [441, 42] width 6 height 6
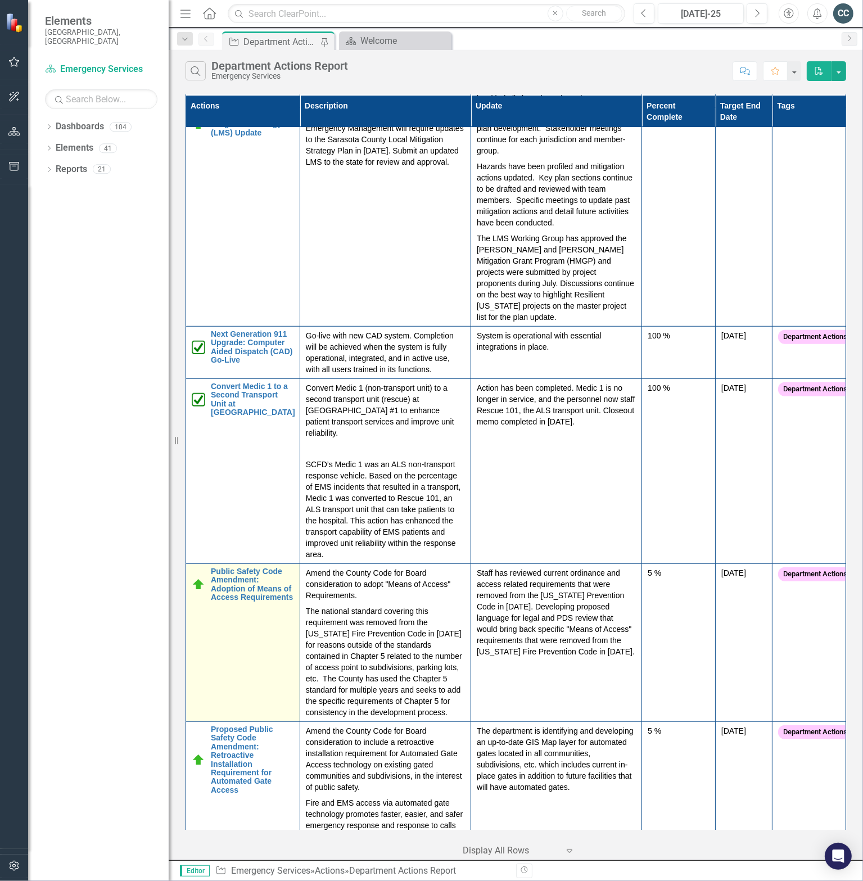
scroll to position [918, 0]
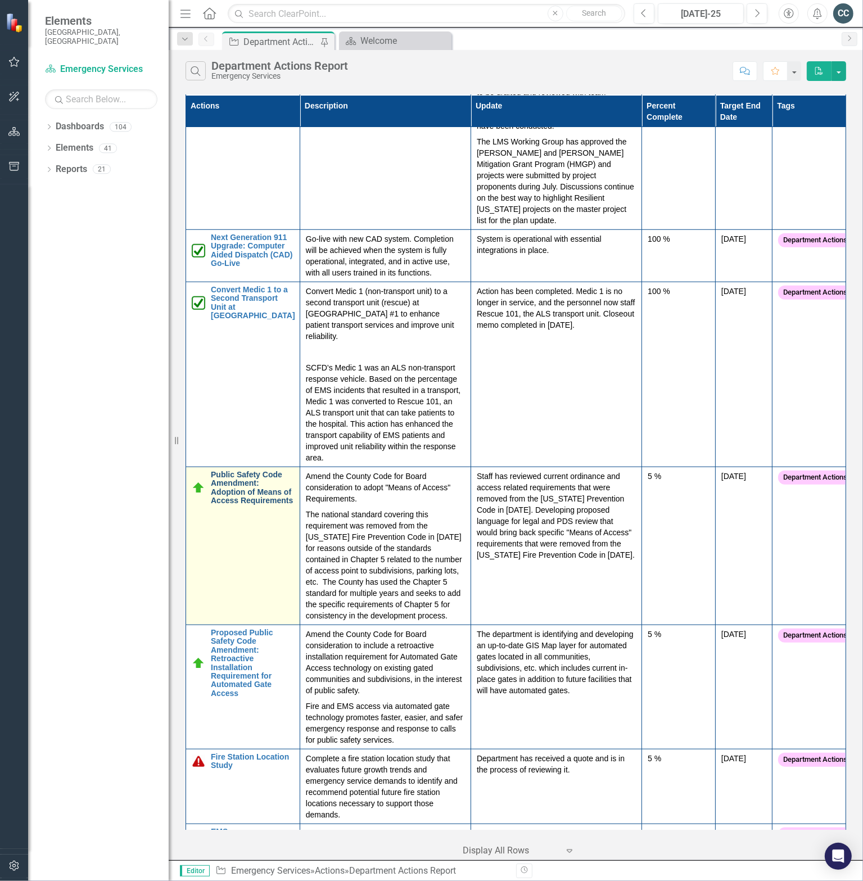
click at [241, 471] on link "Public Safety Code Amendment: Adoption of Means of Access Requirements" at bounding box center [252, 488] width 83 height 35
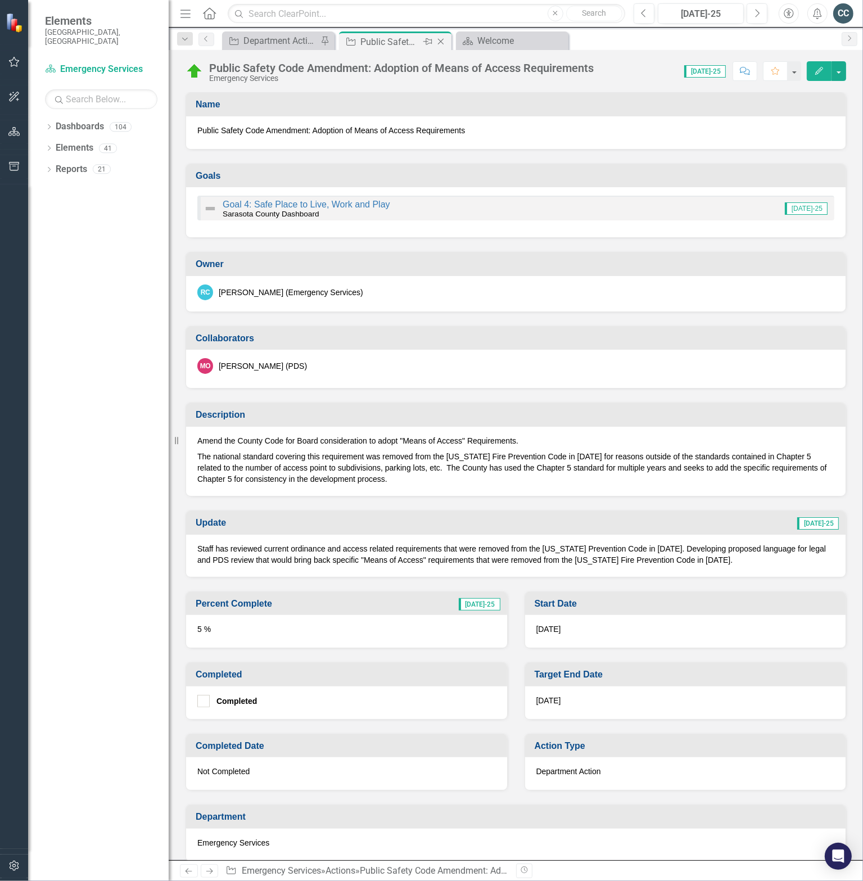
click at [441, 42] on icon at bounding box center [441, 42] width 6 height 6
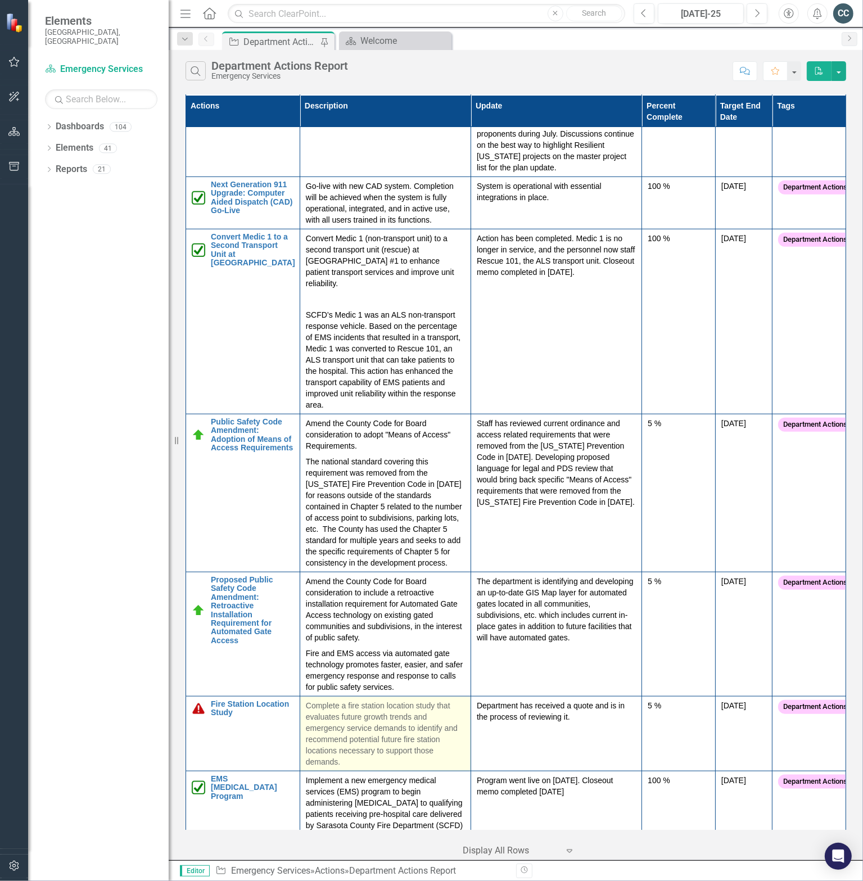
scroll to position [995, 0]
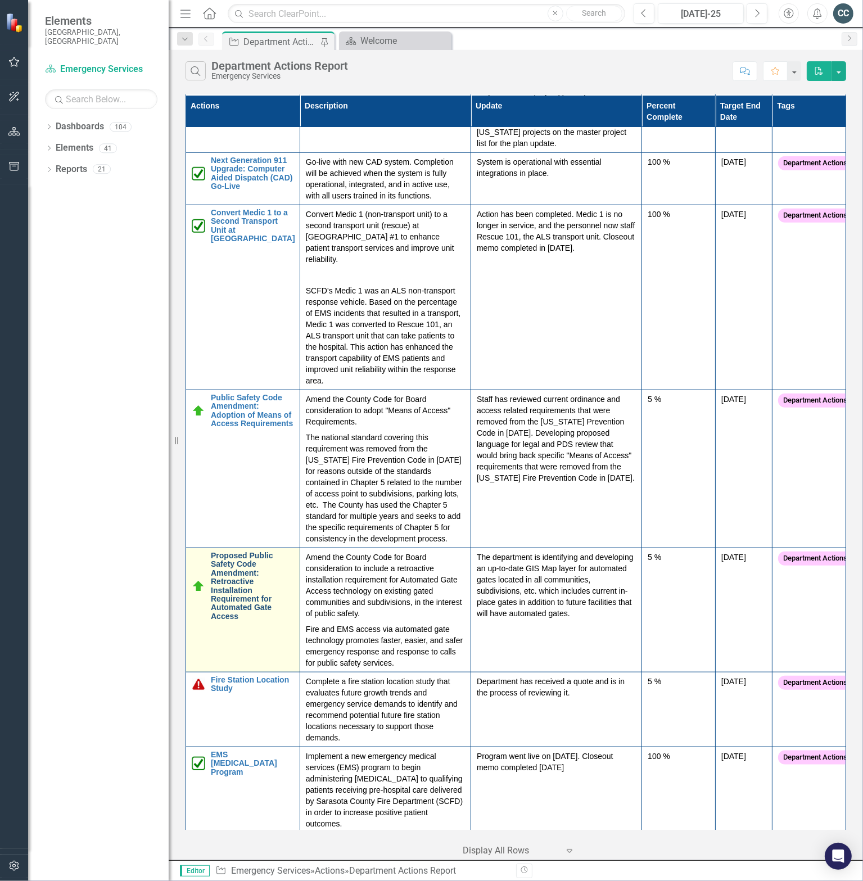
click at [237, 554] on link "Proposed Public Safety Code Amendment: Retroactive Installation Requirement for…" at bounding box center [252, 585] width 83 height 69
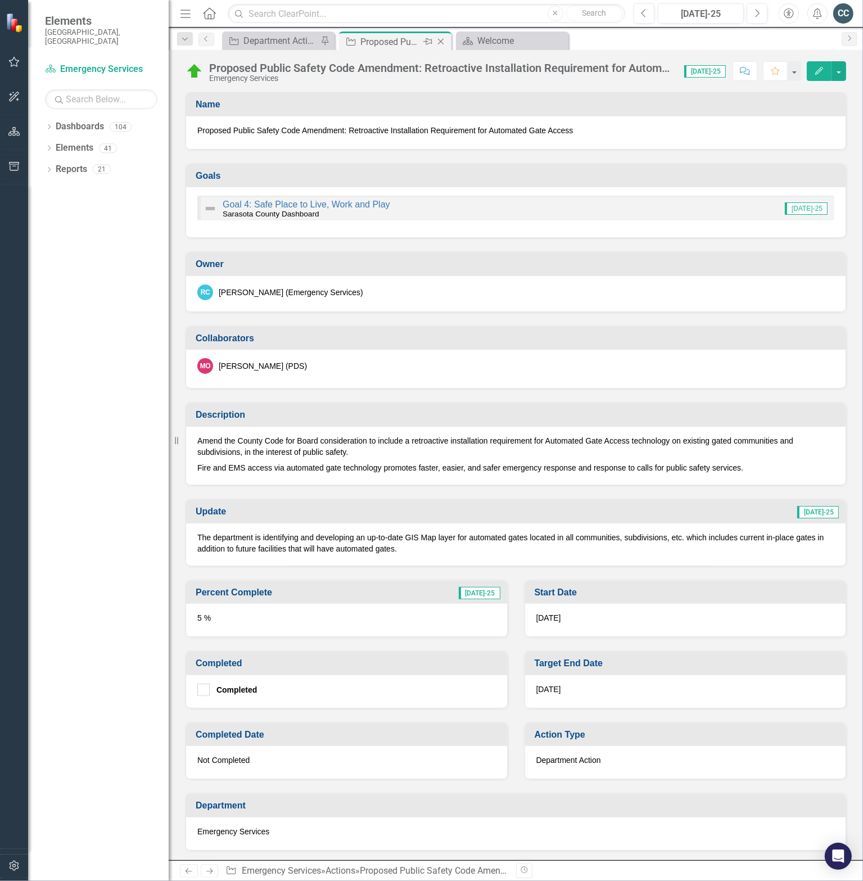
click at [443, 38] on icon "Close" at bounding box center [440, 41] width 11 height 9
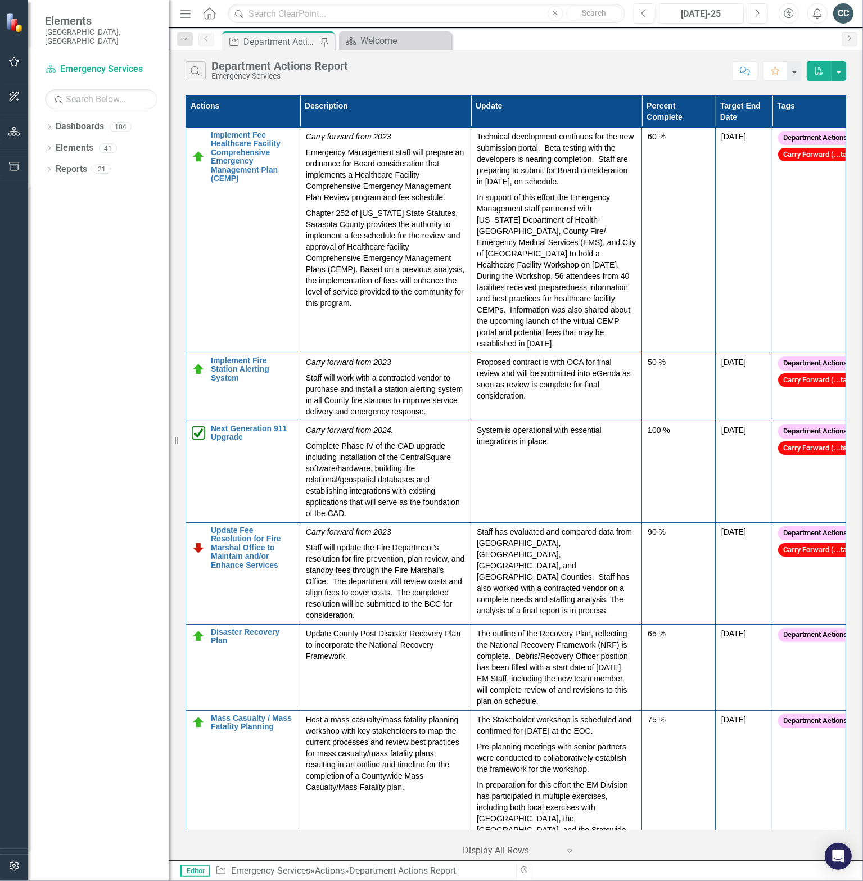
scroll to position [995, 0]
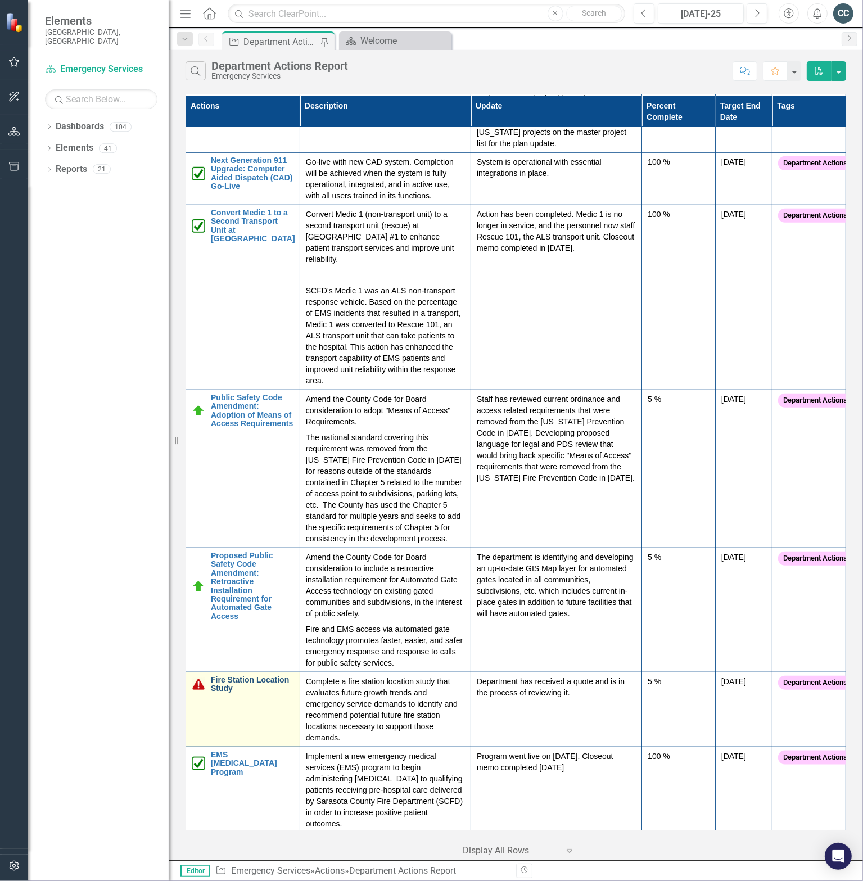
click at [233, 676] on link "Fire Station Location Study" at bounding box center [252, 684] width 83 height 17
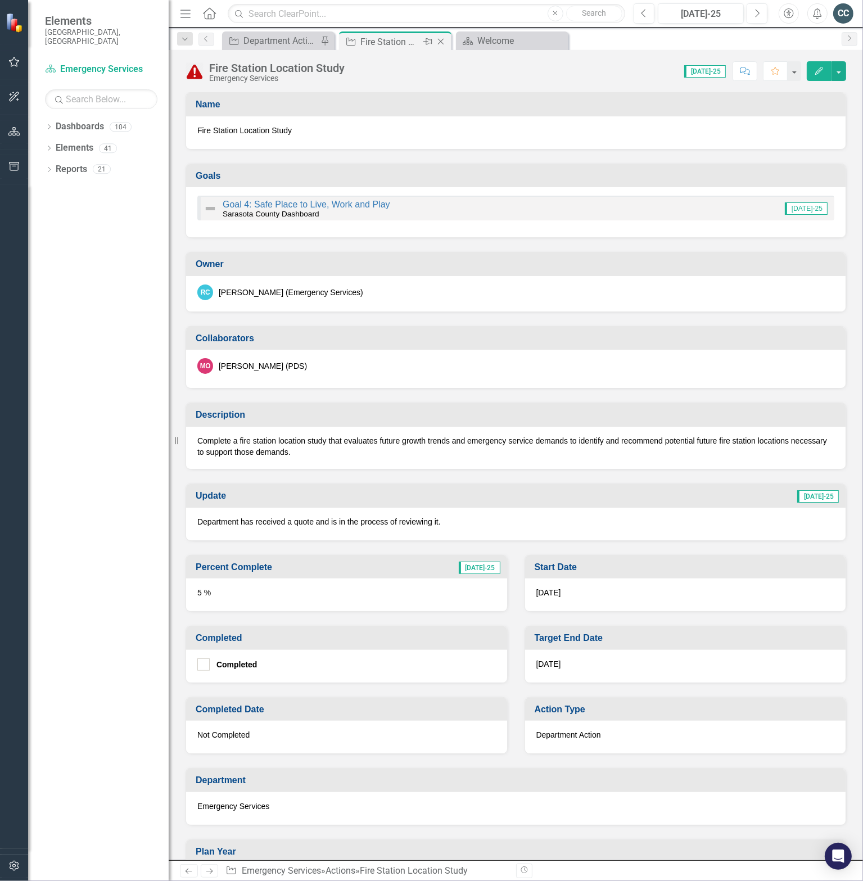
click at [441, 40] on icon "Close" at bounding box center [440, 41] width 11 height 9
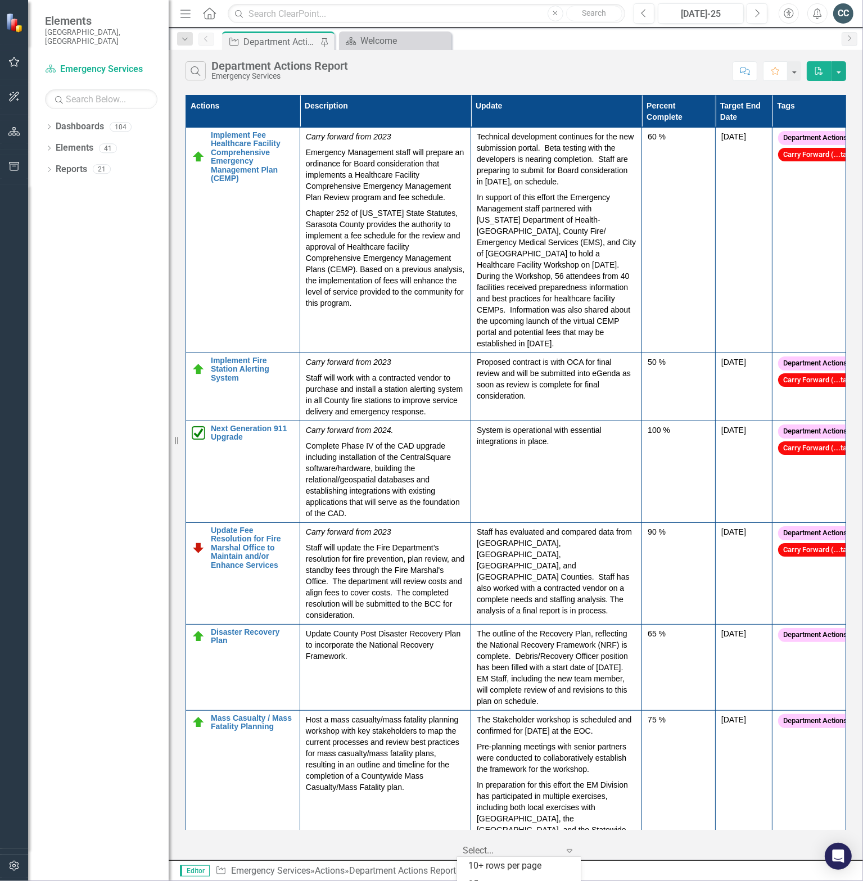
click at [566, 852] on icon "Expand" at bounding box center [569, 850] width 11 height 9
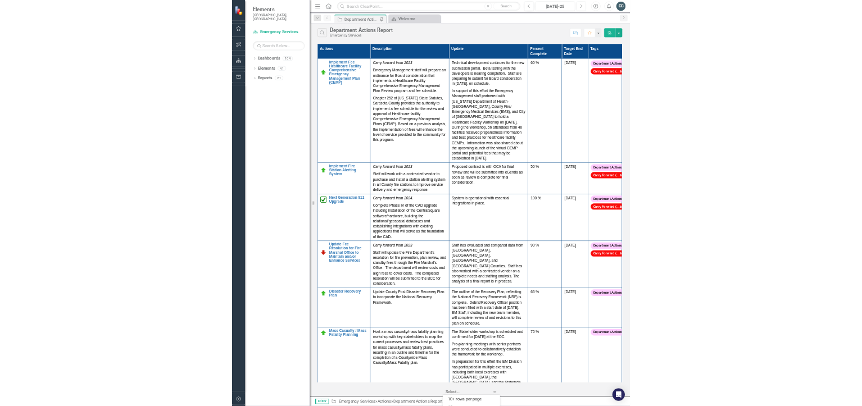
scroll to position [67, 0]
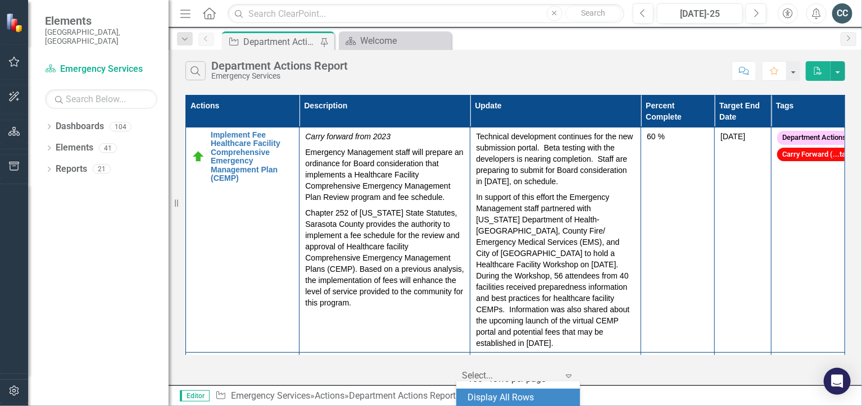
click at [632, 394] on div "Revision History" at bounding box center [851, 396] width 671 height 15
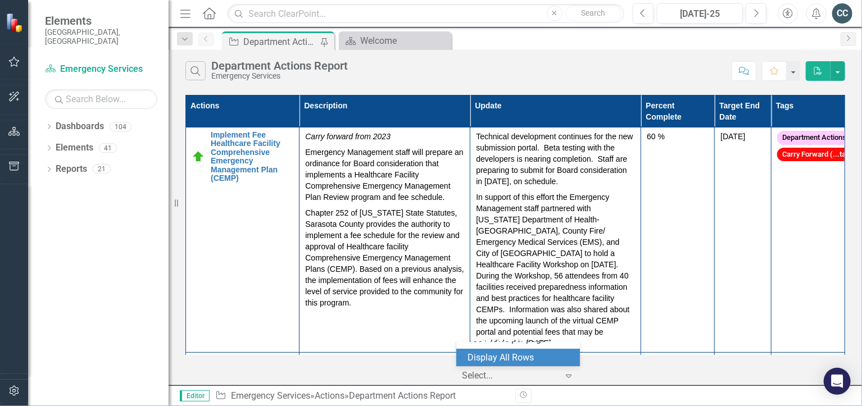
click at [569, 378] on icon at bounding box center [569, 376] width 6 height 3
click at [679, 399] on div "Revision History" at bounding box center [851, 396] width 671 height 15
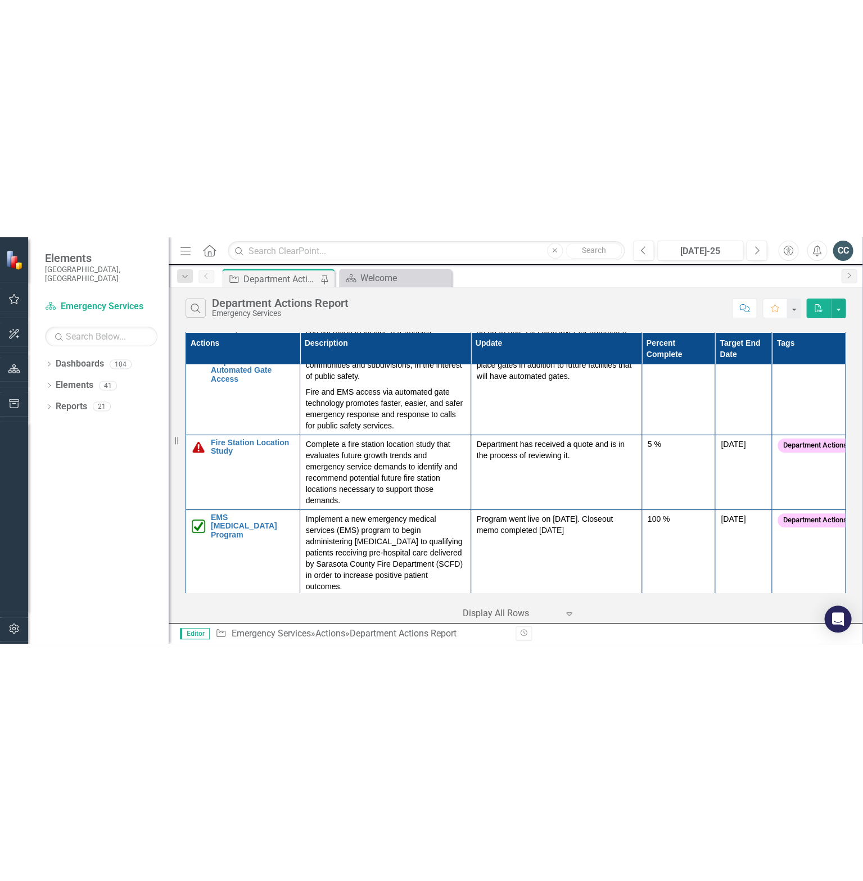
scroll to position [995, 0]
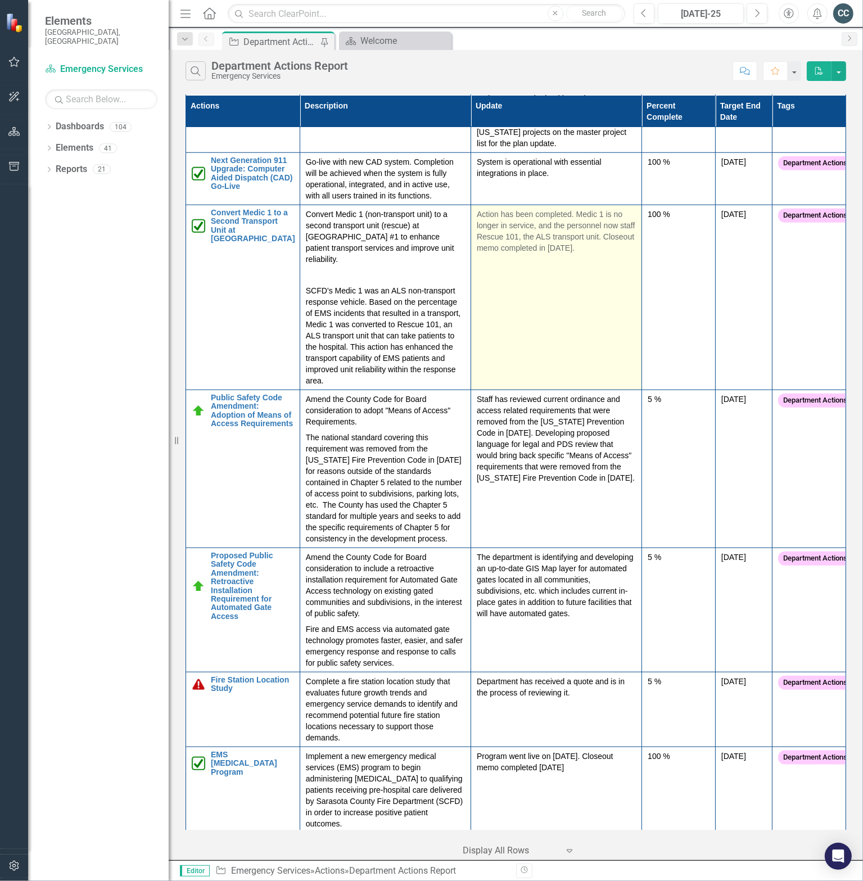
drag, startPoint x: 501, startPoint y: 322, endPoint x: 523, endPoint y: 320, distance: 21.4
click at [501, 322] on td "Action has been completed. Medic 1 is no longer in service, and the personnel n…" at bounding box center [556, 297] width 171 height 185
